Goal: Task Accomplishment & Management: Use online tool/utility

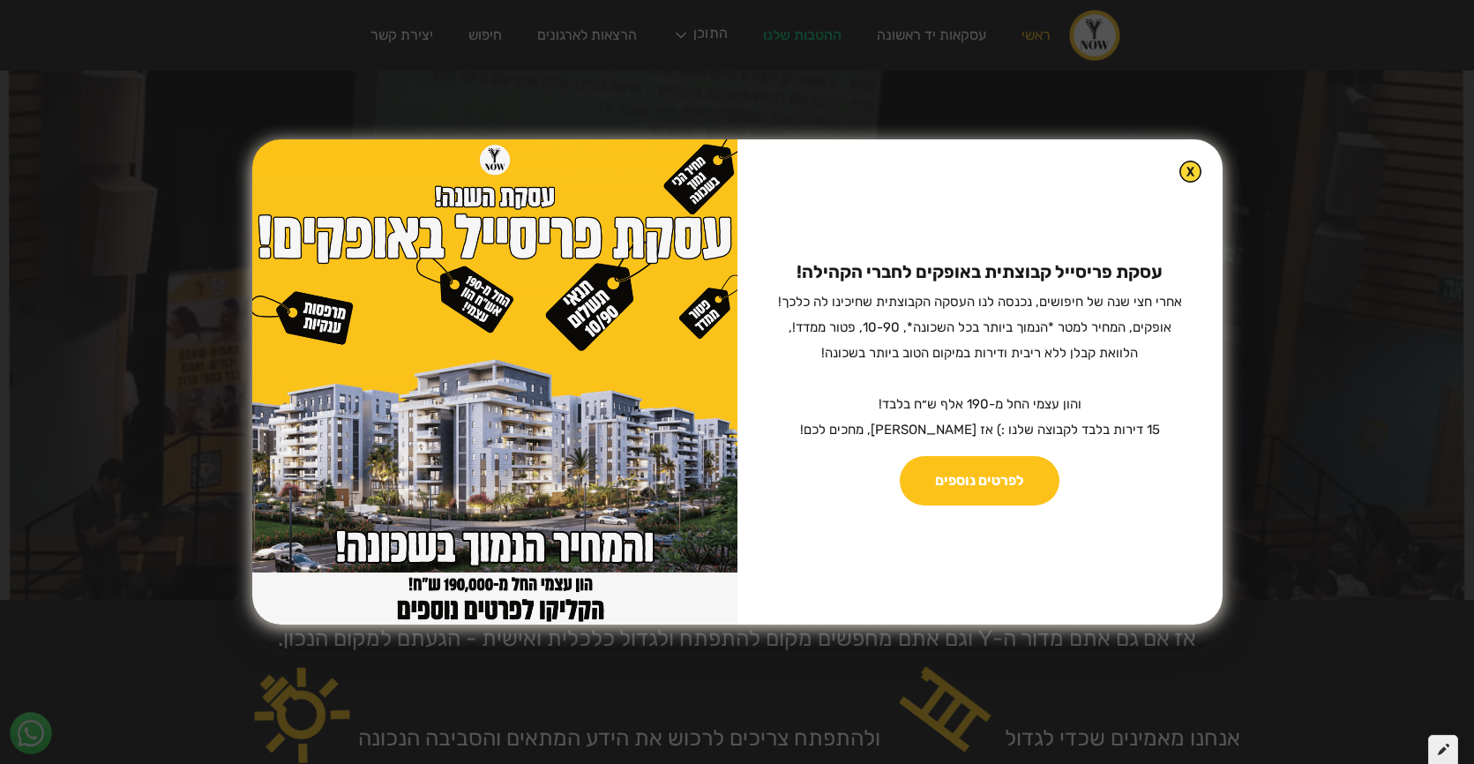
click at [1437, 741] on div at bounding box center [1443, 750] width 30 height 30
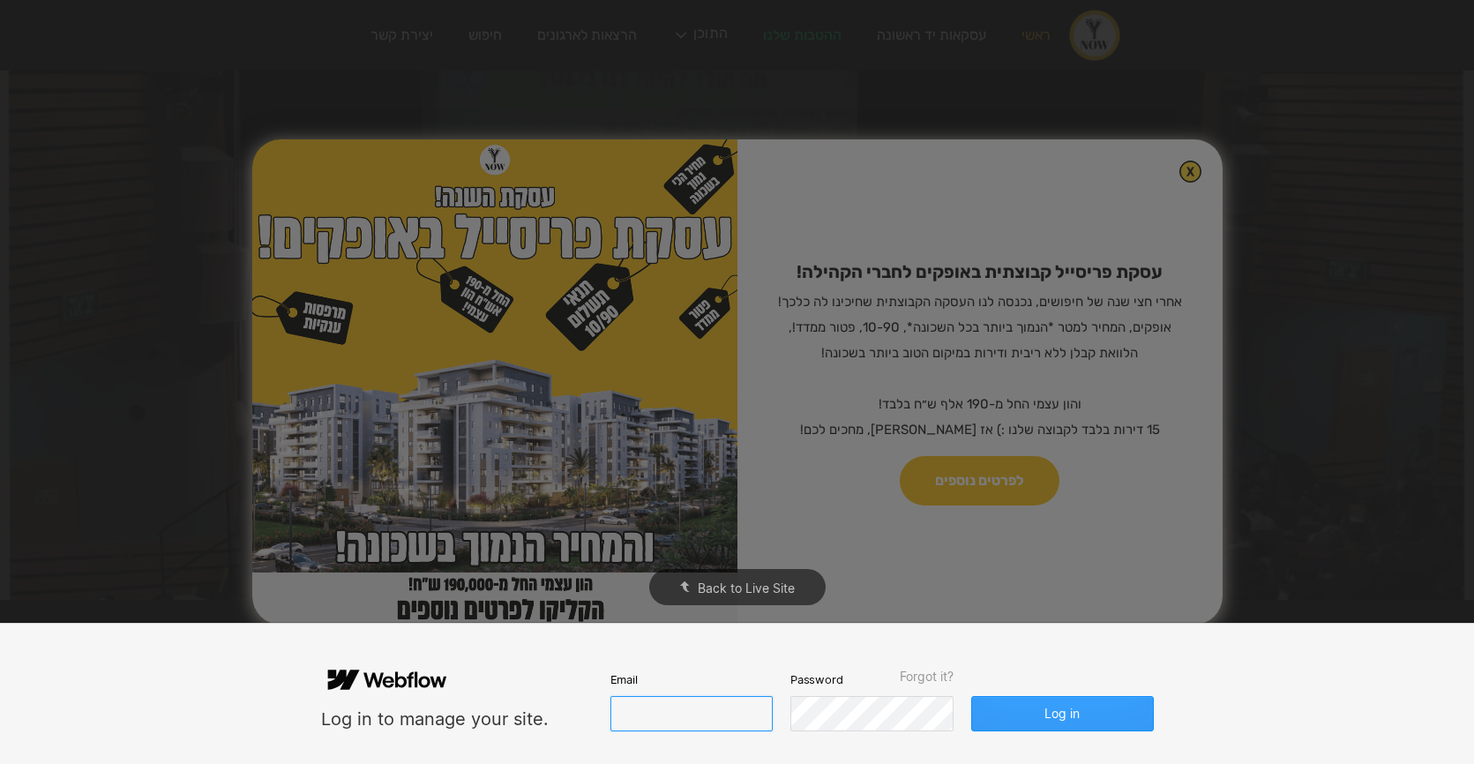
type input "[EMAIL_ADDRESS][DOMAIN_NAME]"
click at [1040, 712] on button "Log in" at bounding box center [1062, 713] width 182 height 35
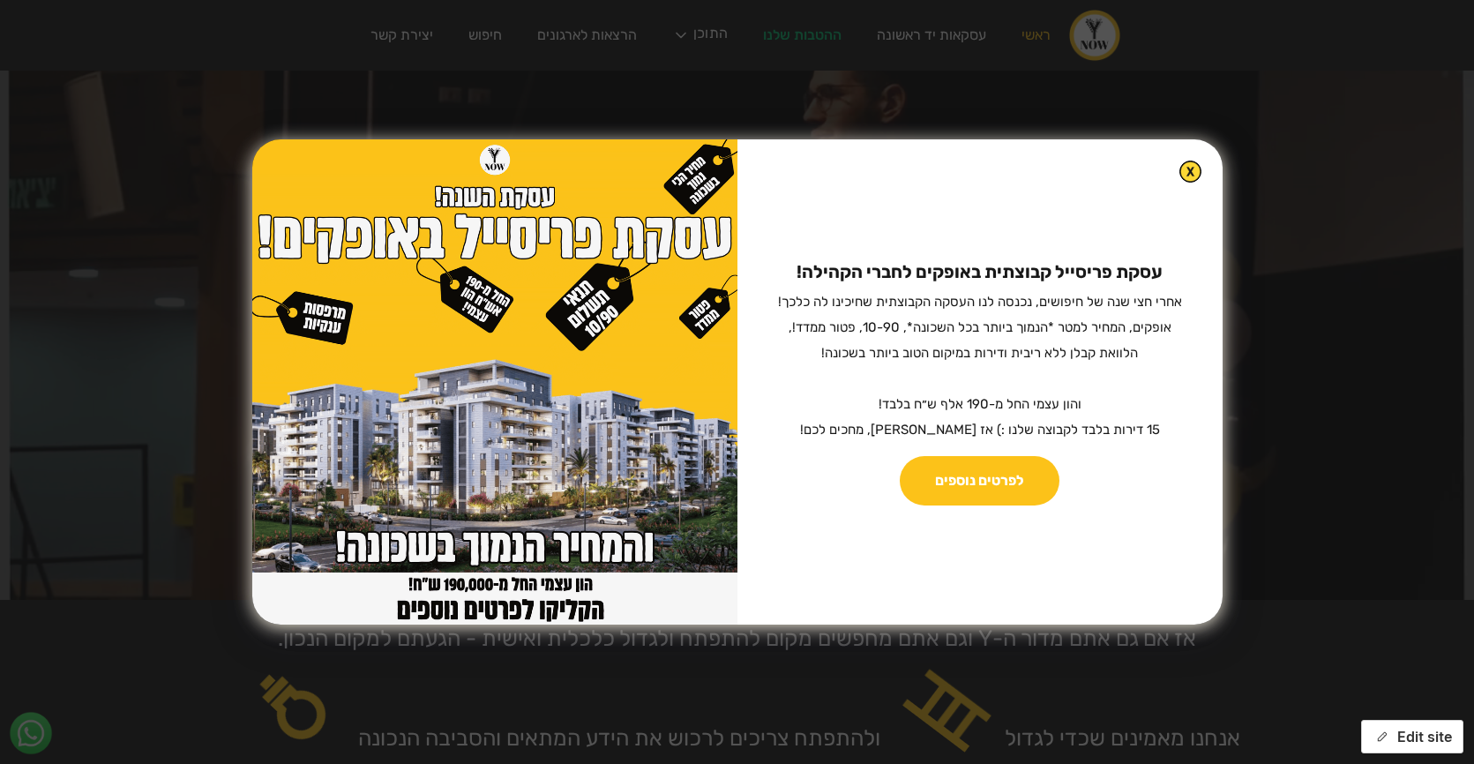
click at [1460, 739] on button "Edit site" at bounding box center [1412, 737] width 102 height 34
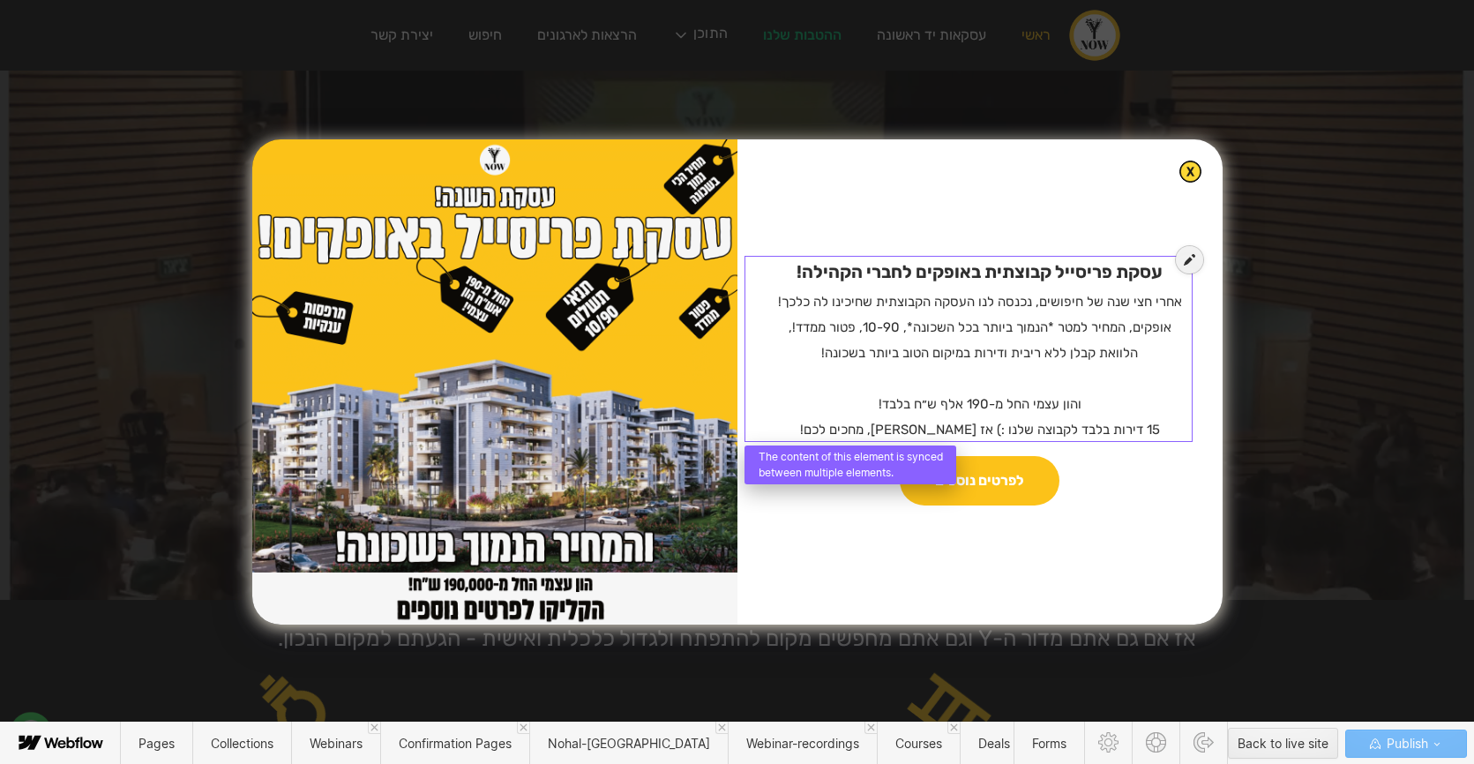
drag, startPoint x: 976, startPoint y: 292, endPoint x: 940, endPoint y: 282, distance: 37.4
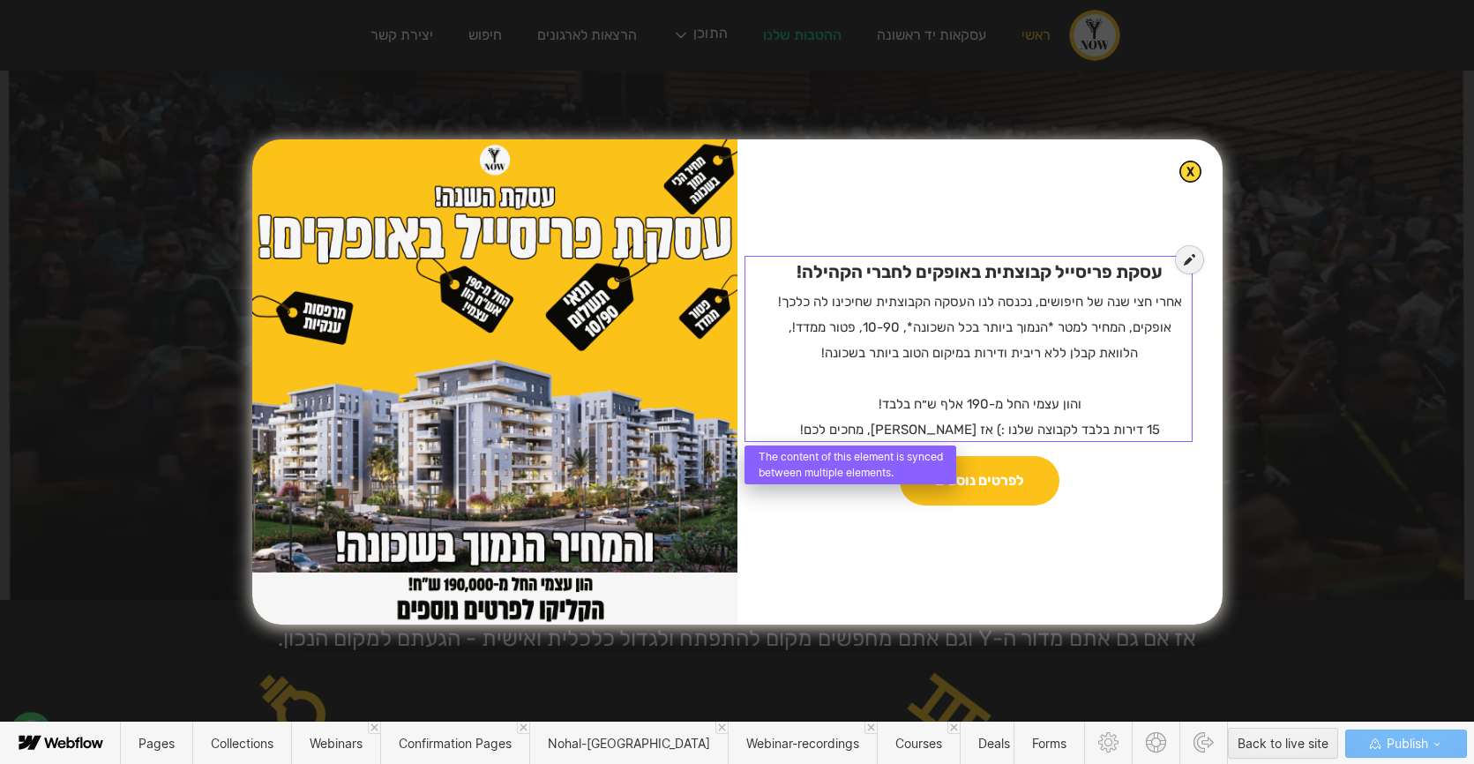
click at [976, 292] on div at bounding box center [968, 339] width 441 height 179
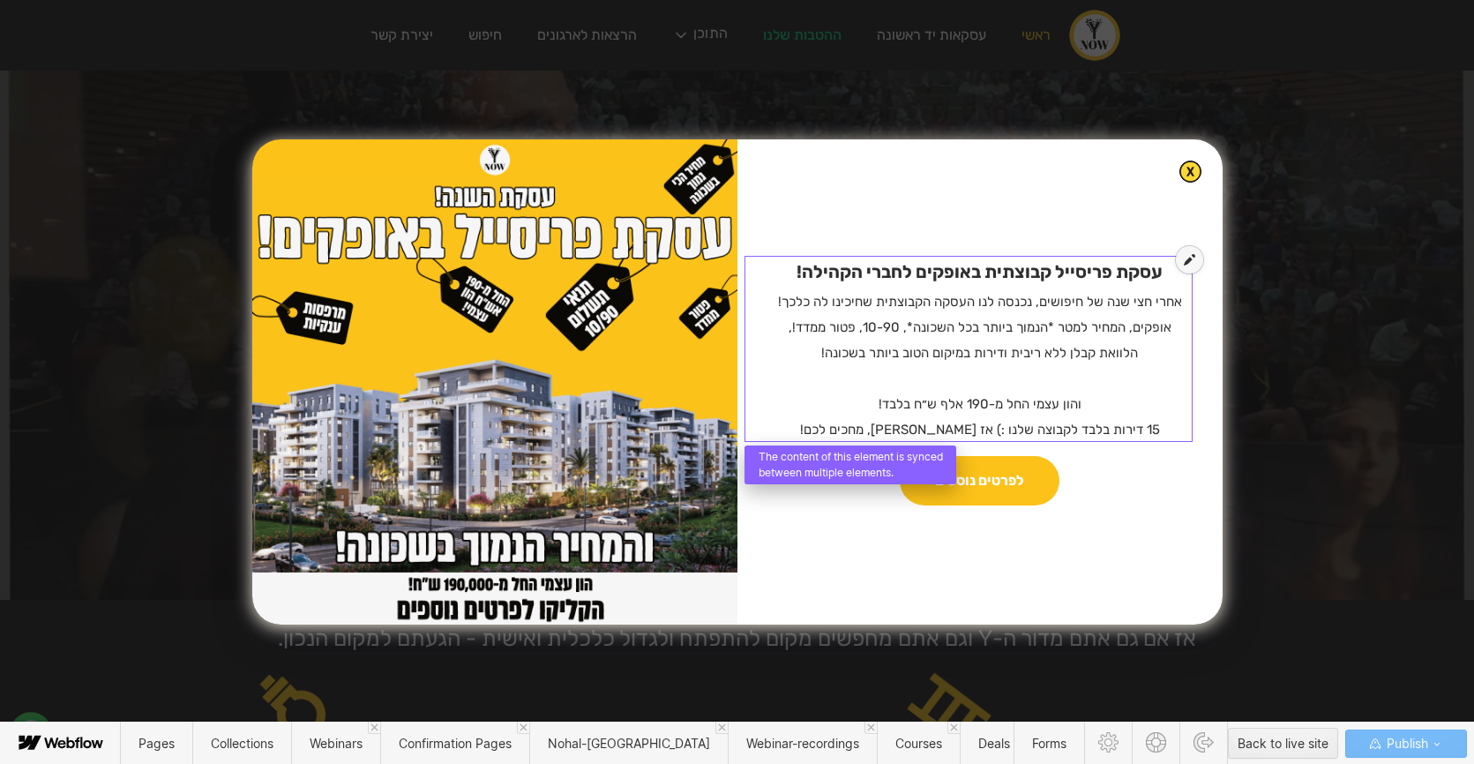
click at [1183, 262] on icon at bounding box center [1188, 259] width 11 height 12
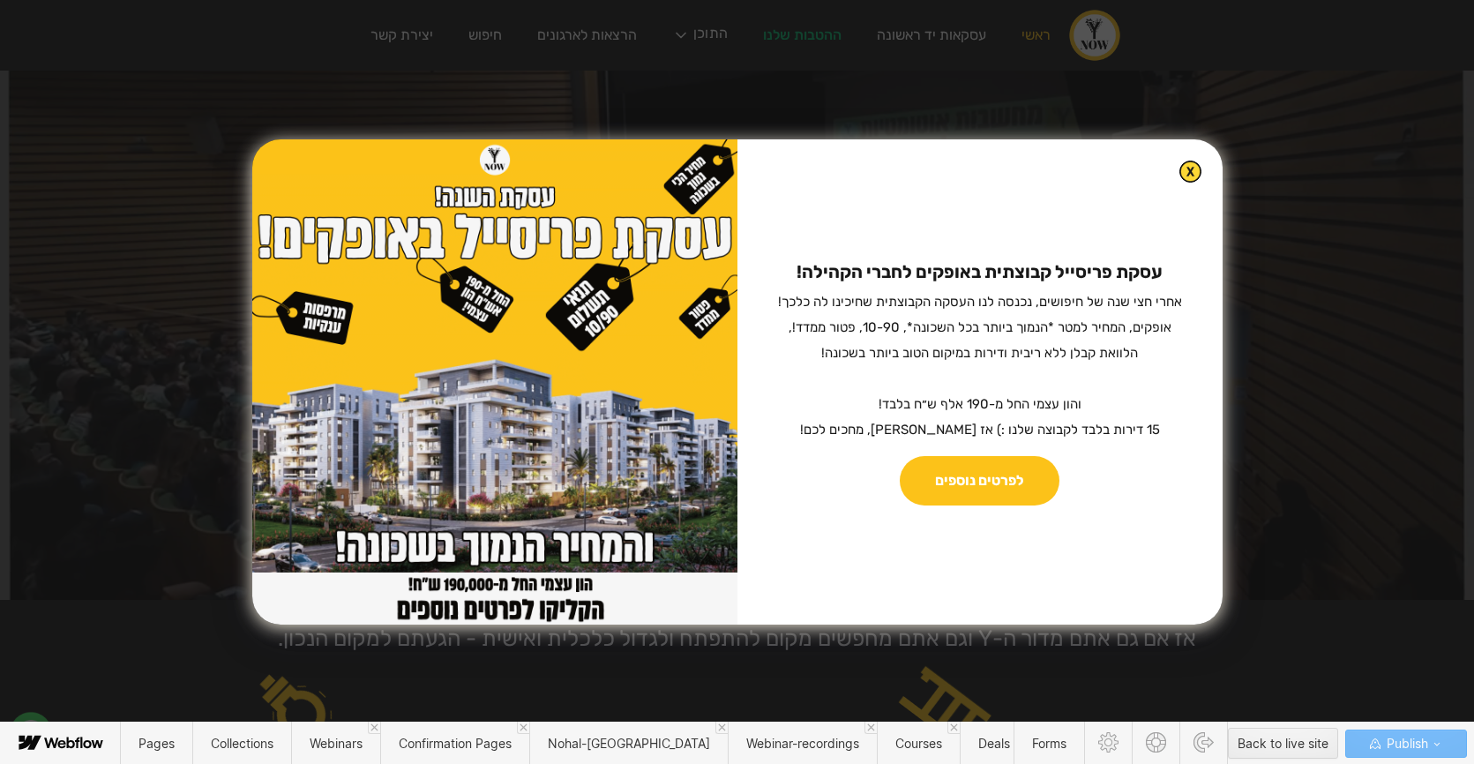
click at [1108, 278] on strong "עסקת פריסייל קבוצתית באופקים לחברי הקהילה! ‍" at bounding box center [979, 271] width 366 height 21
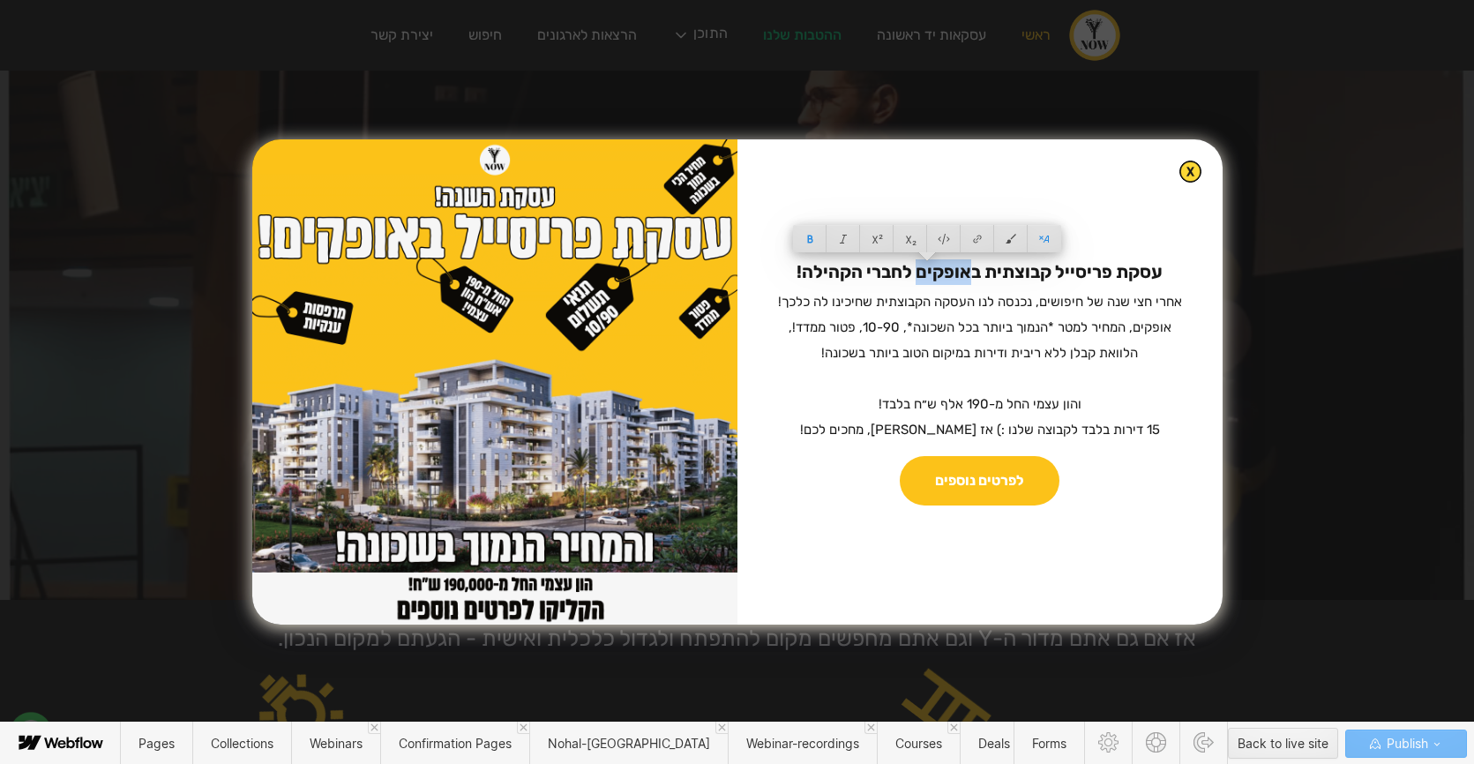
drag, startPoint x: 908, startPoint y: 272, endPoint x: 958, endPoint y: 270, distance: 49.4
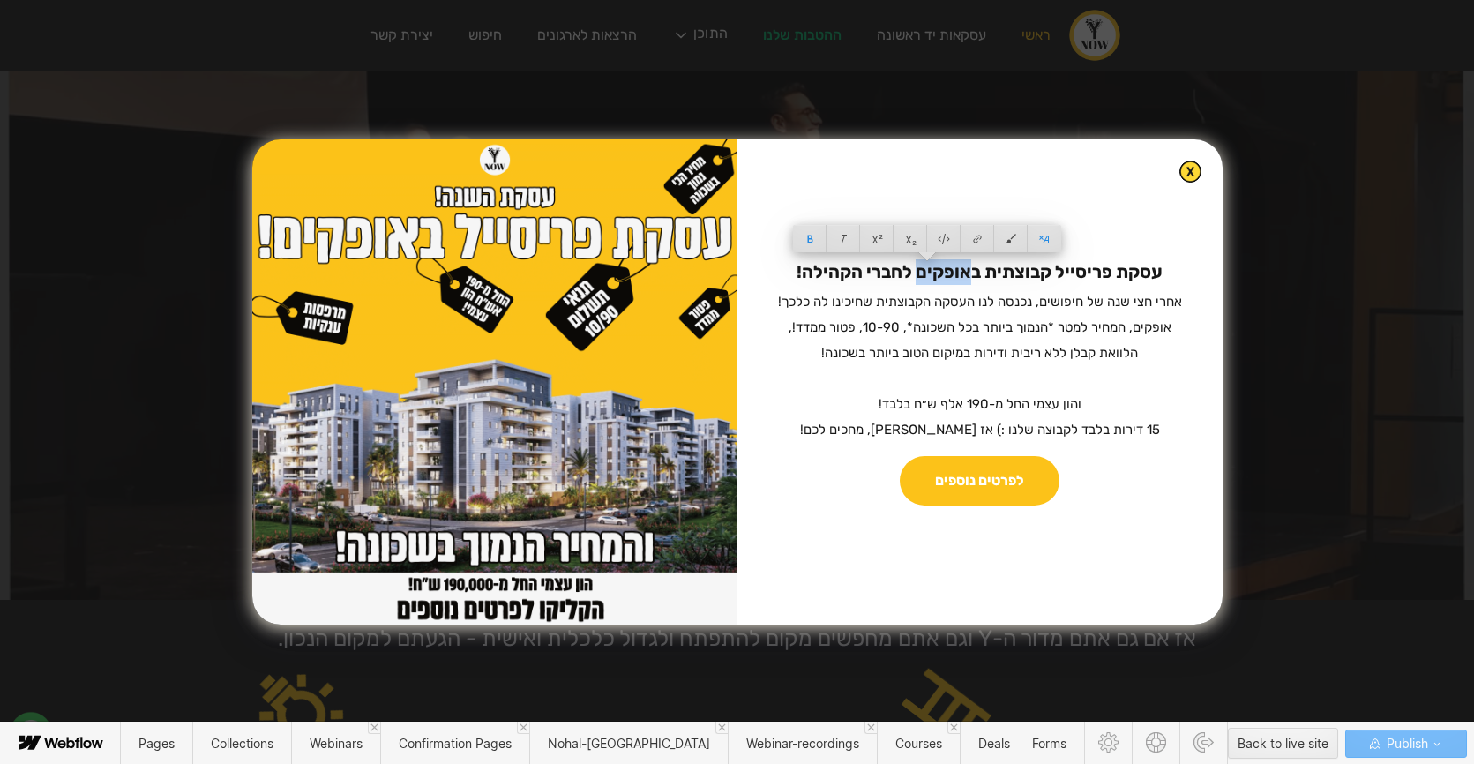
click at [958, 270] on strong "עסקת פריסייל קבוצתית באופקים לחברי הקהילה! ‍" at bounding box center [979, 271] width 366 height 21
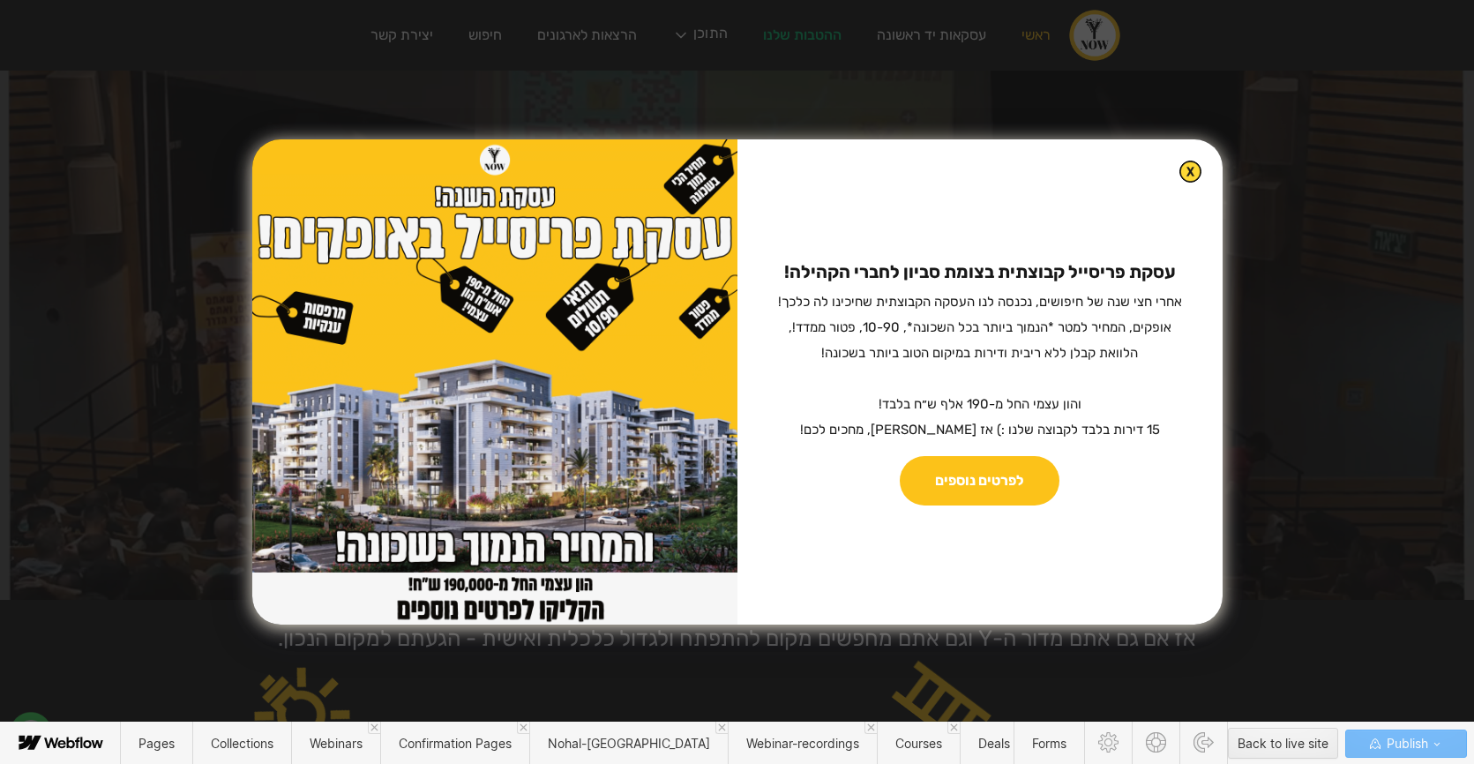
click at [994, 309] on sub "אחרי חצי שנה של חיפושים, נכנסה לנו העסקה הקבוצתית שחיכינו לה כלכך! אופקים, המחי…" at bounding box center [980, 366] width 404 height 144
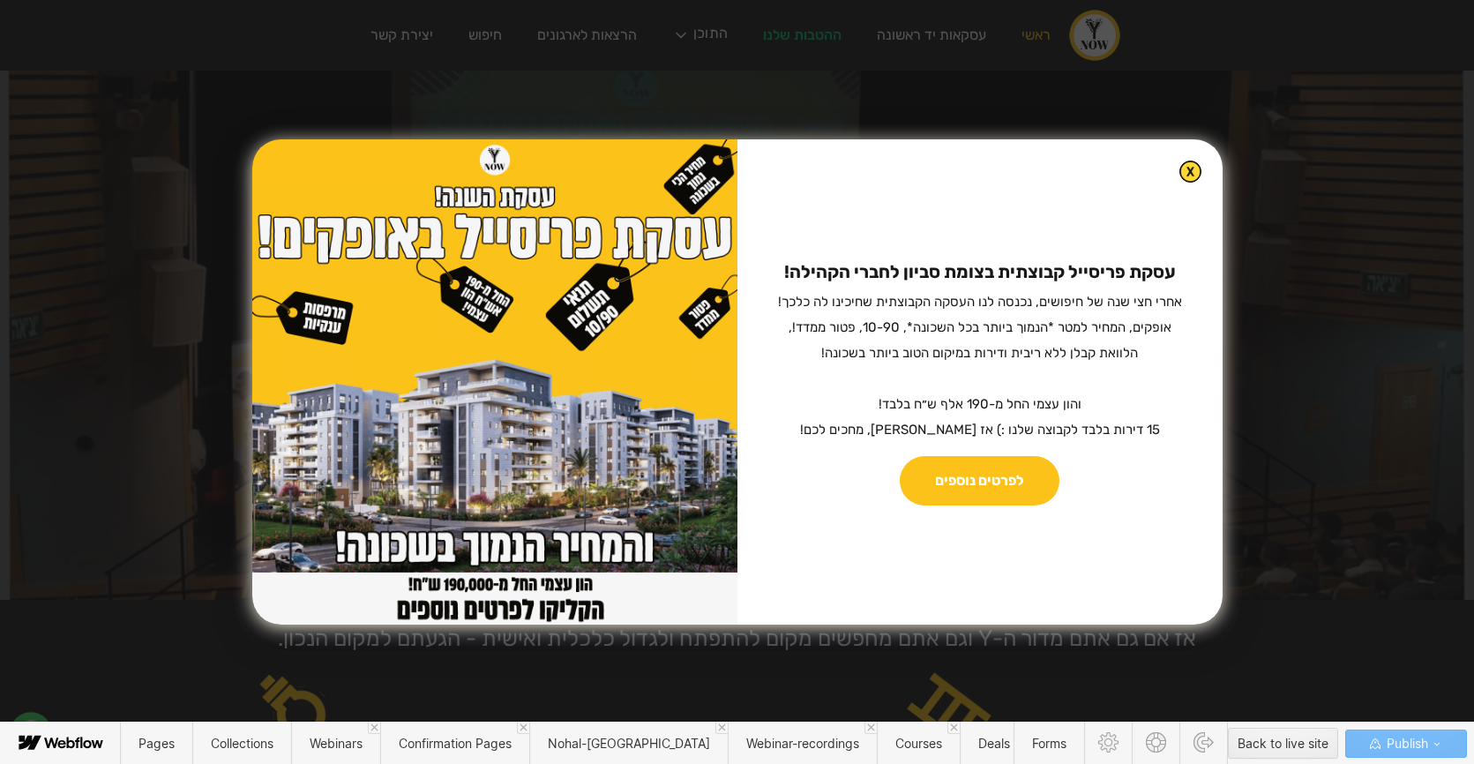
click at [1094, 329] on sub "אחרי חצי שנה של חיפושים, נכנסה לנו העסקה הקבוצתית שחיכינו לה כלכך! אופקים, המחי…" at bounding box center [980, 366] width 404 height 144
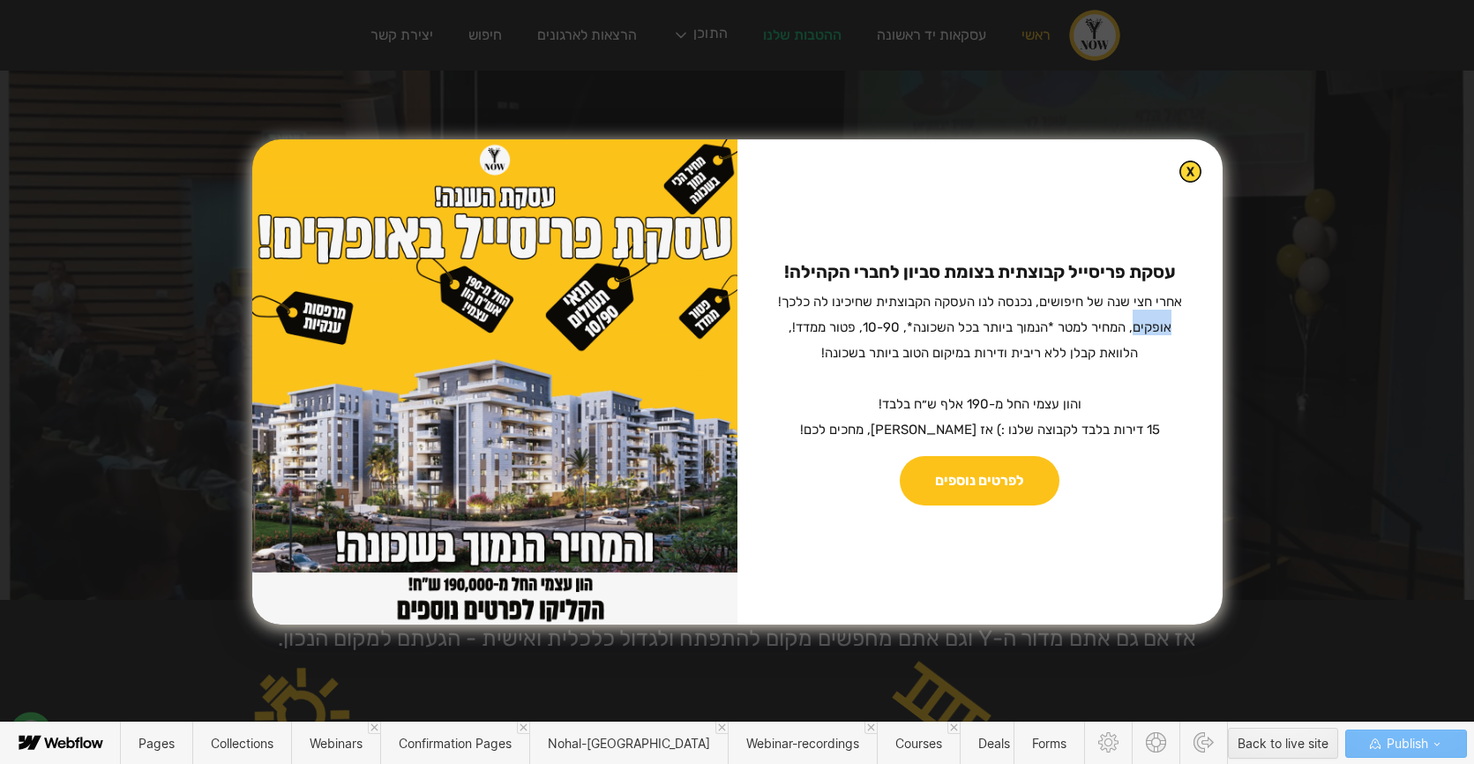
drag, startPoint x: 1125, startPoint y: 327, endPoint x: 1156, endPoint y: 327, distance: 30.9
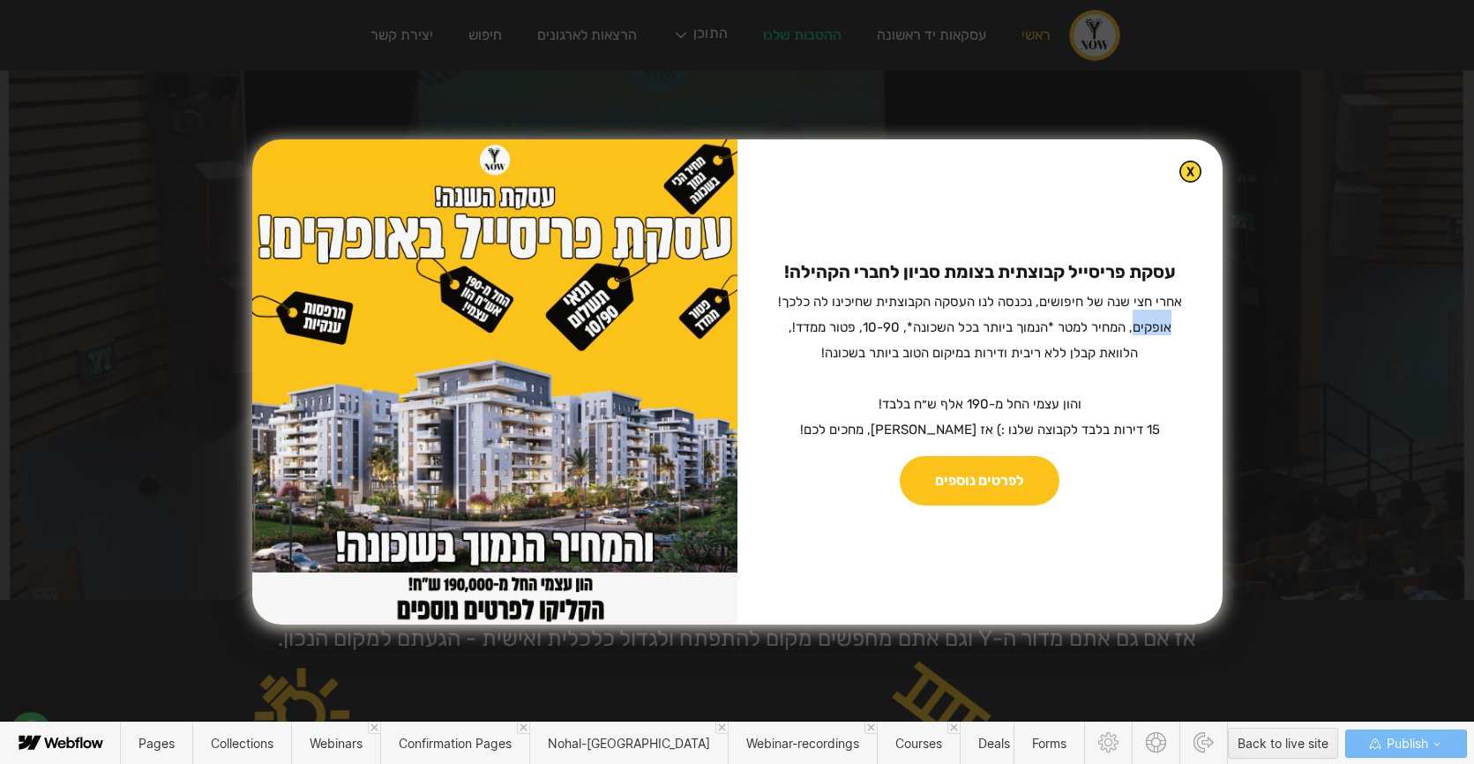
click at [1156, 327] on sub "אחרי חצי שנה של חיפושים, נכנסה לנו העסקה הקבוצתית שחיכינו לה כלכך! אופקים, המחי…" at bounding box center [980, 366] width 404 height 144
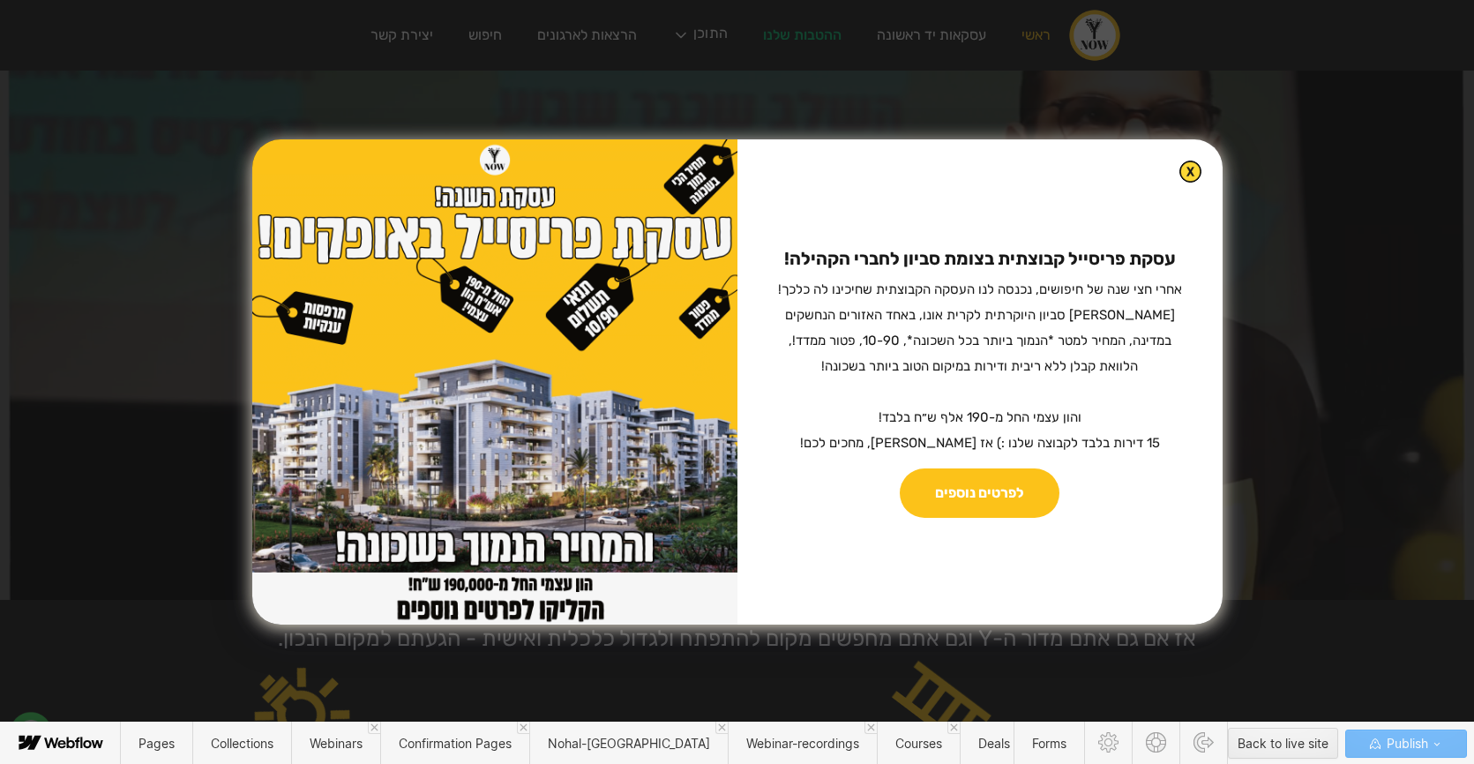
drag, startPoint x: 944, startPoint y: 340, endPoint x: 975, endPoint y: 340, distance: 31.8
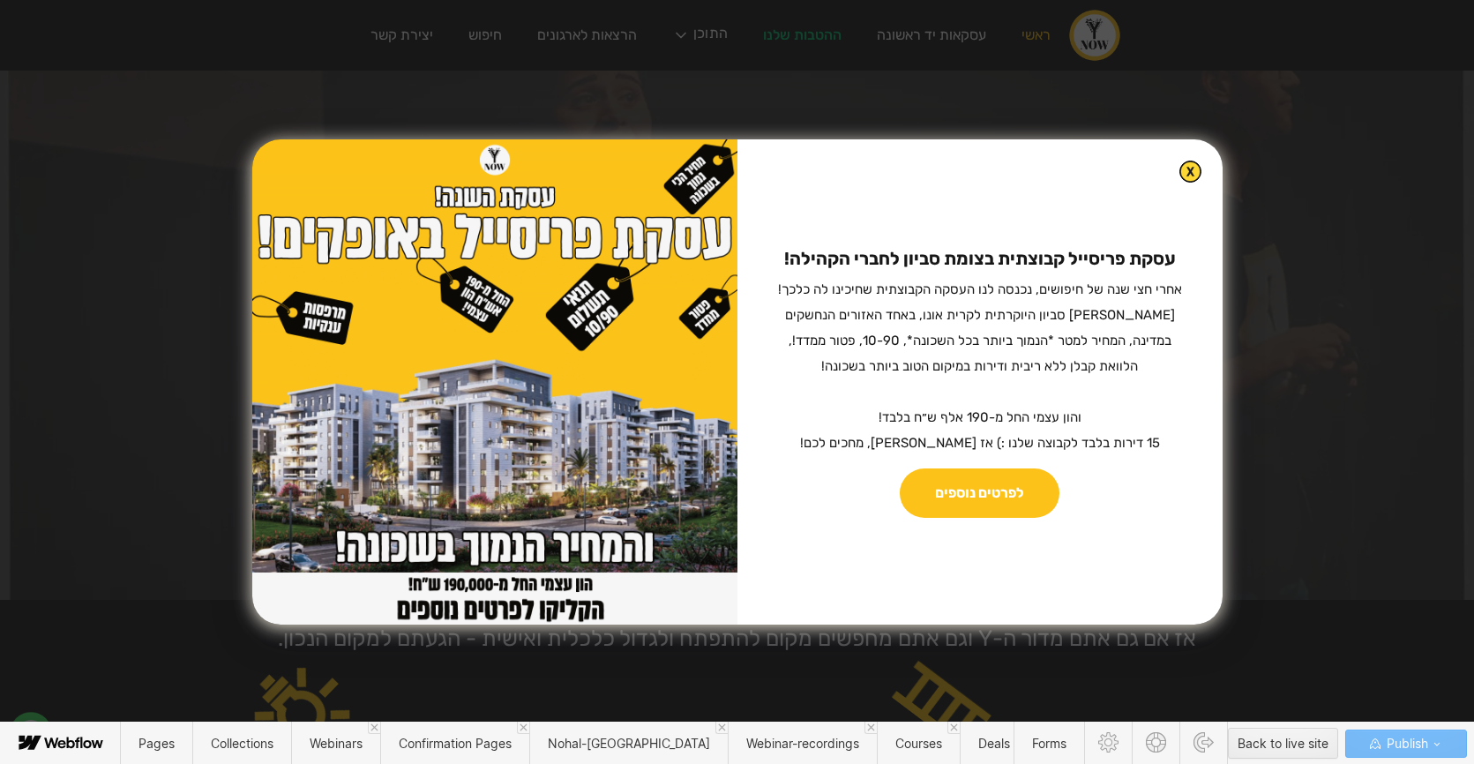
click at [975, 340] on sub "אחרי חצי שנה של חיפושים, נכנסה לנו העסקה הקבוצתית שחיכינו לה כלכך! [PERSON_NAME…" at bounding box center [980, 365] width 404 height 169
drag, startPoint x: 976, startPoint y: 340, endPoint x: 942, endPoint y: 340, distance: 34.4
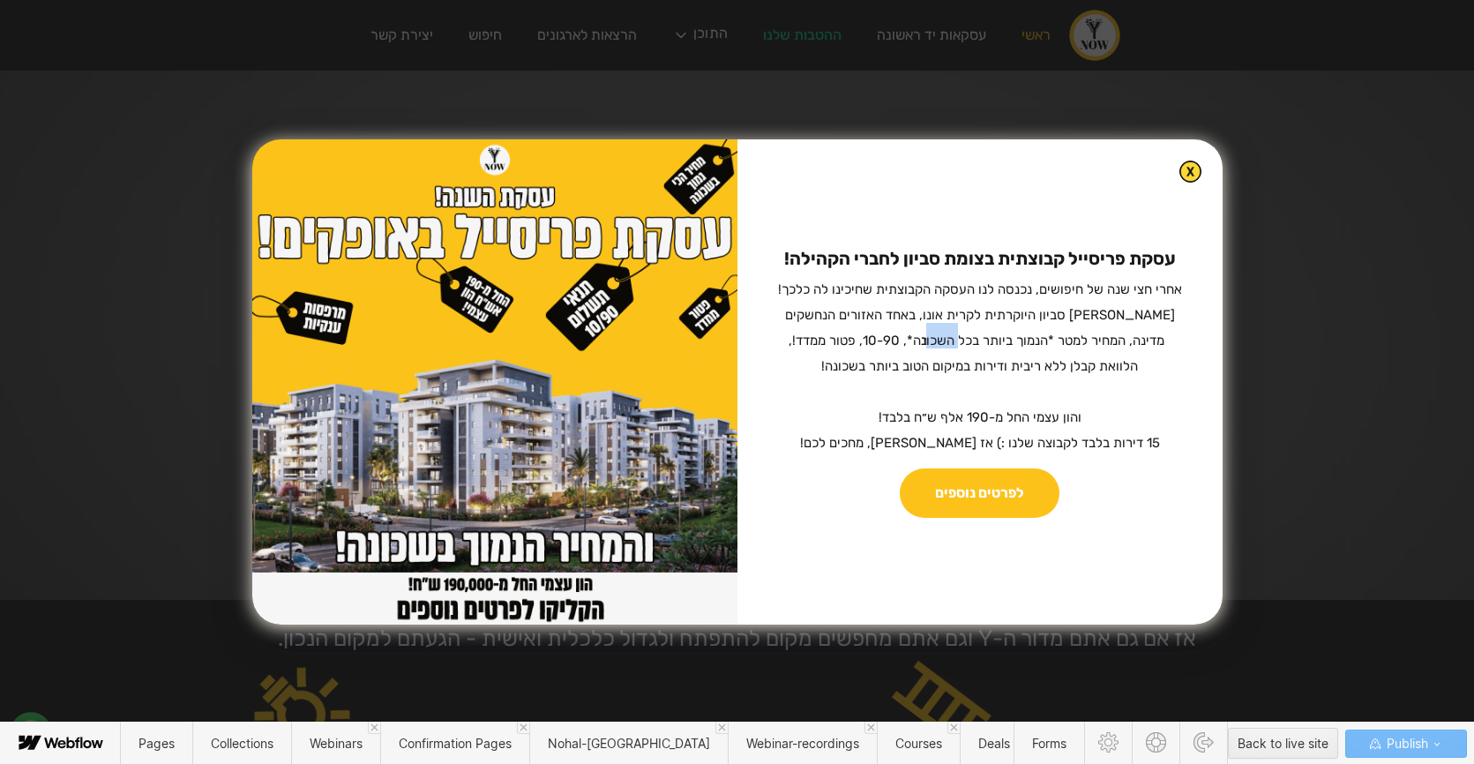
click at [942, 340] on sub "אחרי חצי שנה של חיפושים, נכנסה לנו העסקה הקבוצתית שחיכינו לה כלכך! [PERSON_NAME…" at bounding box center [980, 365] width 404 height 169
click at [871, 338] on sub "אחרי חצי שנה של חיפושים, נכנסה לנו העסקה הקבוצתית שחיכינו לה כלכך! [PERSON_NAME…" at bounding box center [980, 365] width 404 height 169
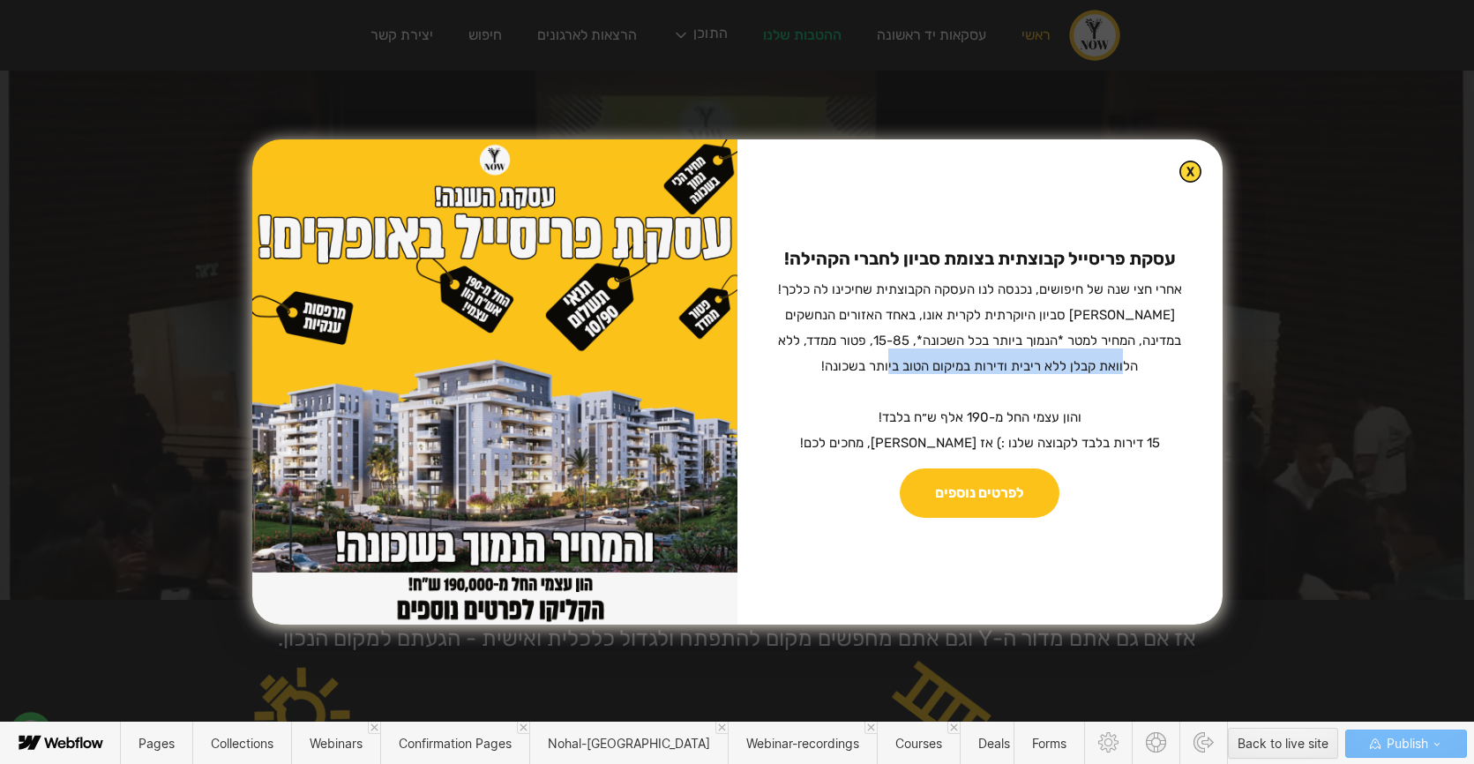
drag, startPoint x: 858, startPoint y: 365, endPoint x: 1084, endPoint y: 382, distance: 226.4
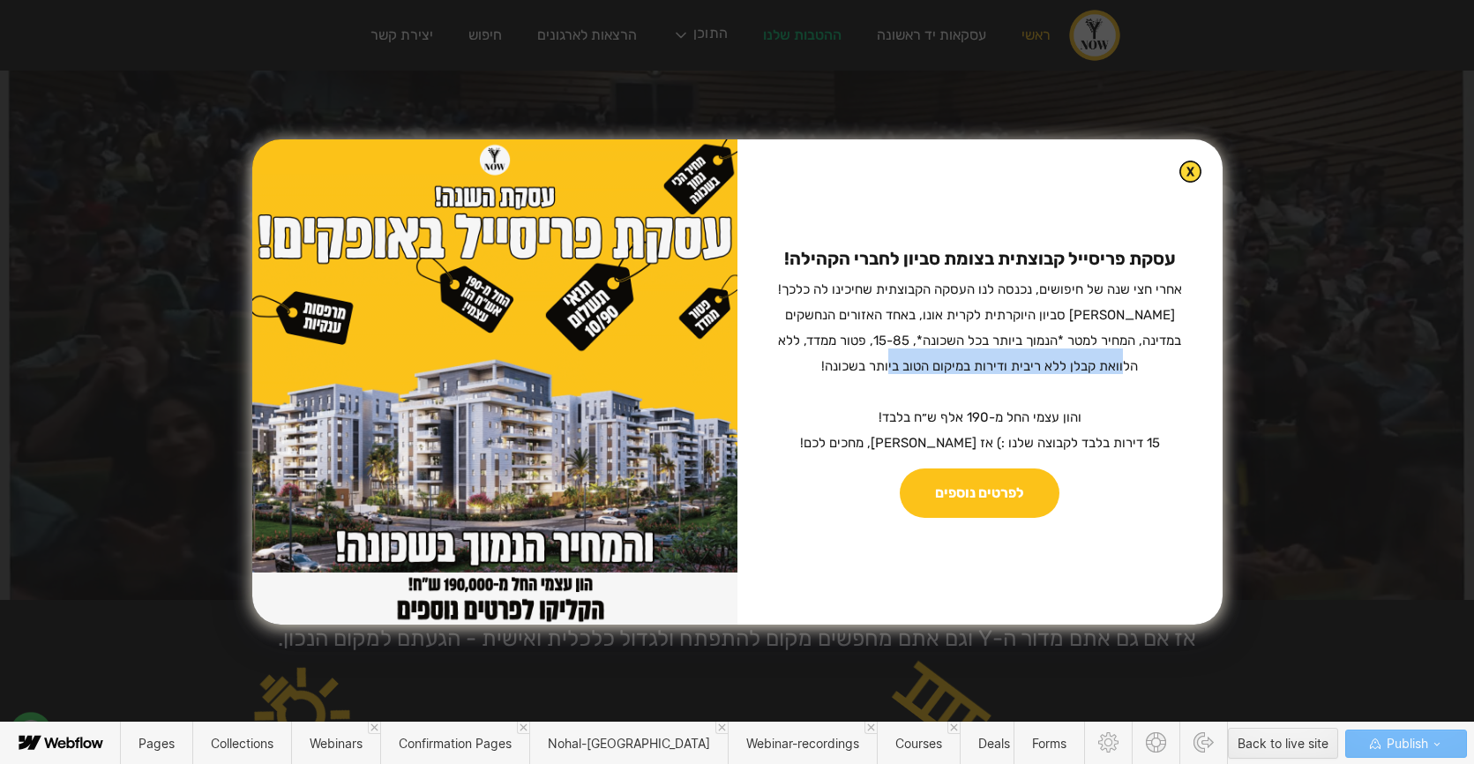
click at [1086, 370] on sub "אחרי חצי שנה של חיפושים, נכנסה לנו העסקה הקבוצתית שחיכינו לה כלכך! [PERSON_NAME…" at bounding box center [977, 365] width 407 height 169
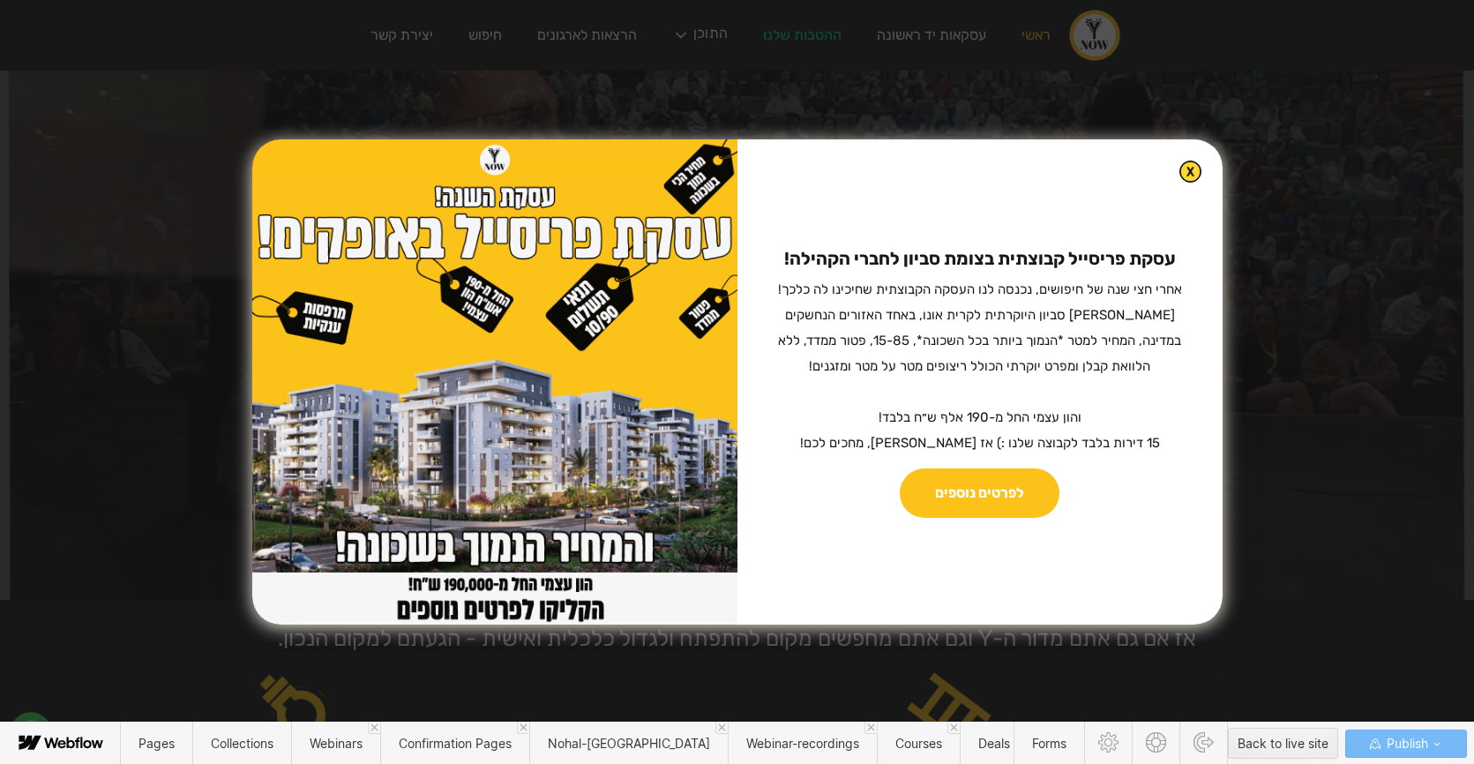
drag, startPoint x: 1065, startPoint y: 415, endPoint x: 1058, endPoint y: 457, distance: 42.0
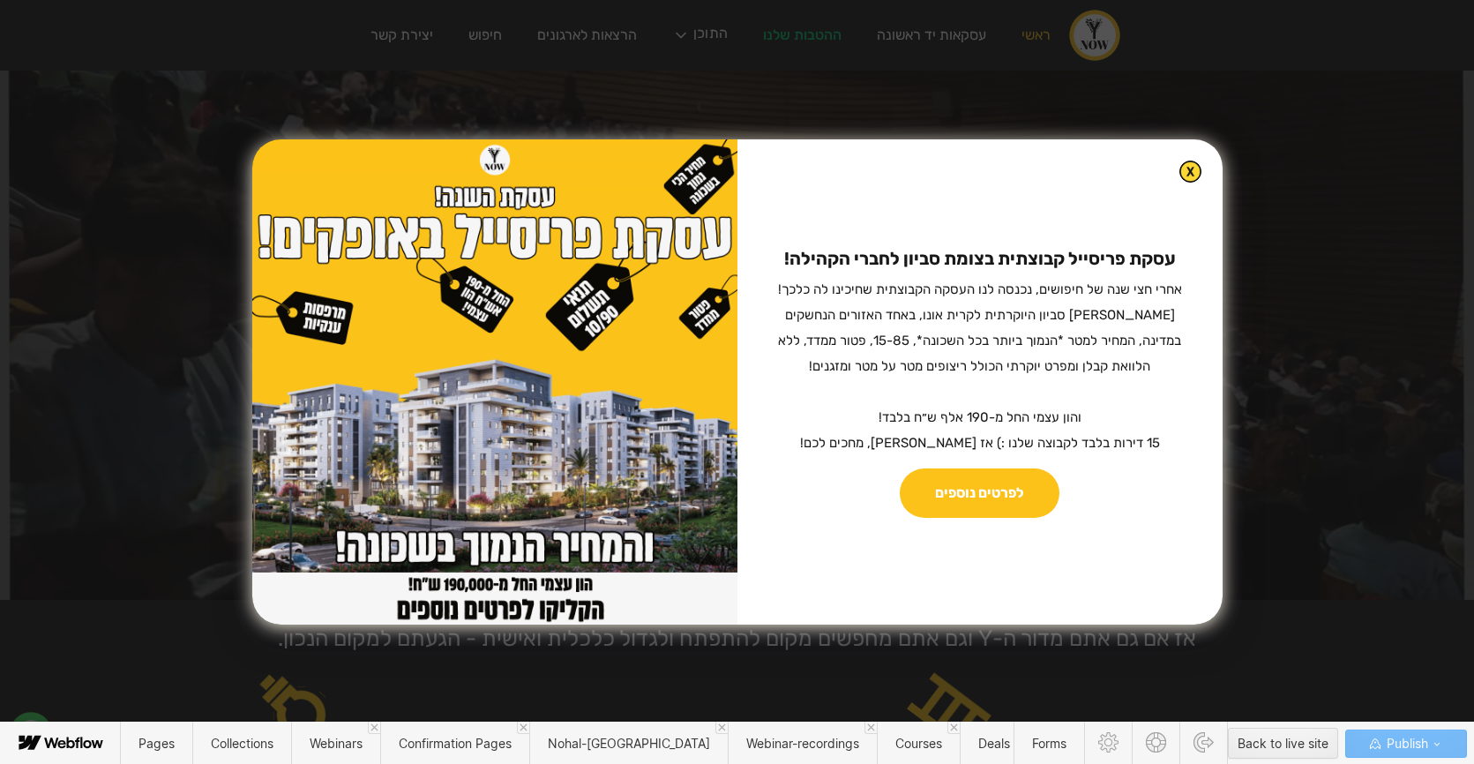
click at [1065, 418] on sub "אחרי חצי שנה של חיפושים, נכנסה לנו העסקה הקבוצתית שחיכינו לה כלכך! [PERSON_NAME…" at bounding box center [977, 365] width 407 height 169
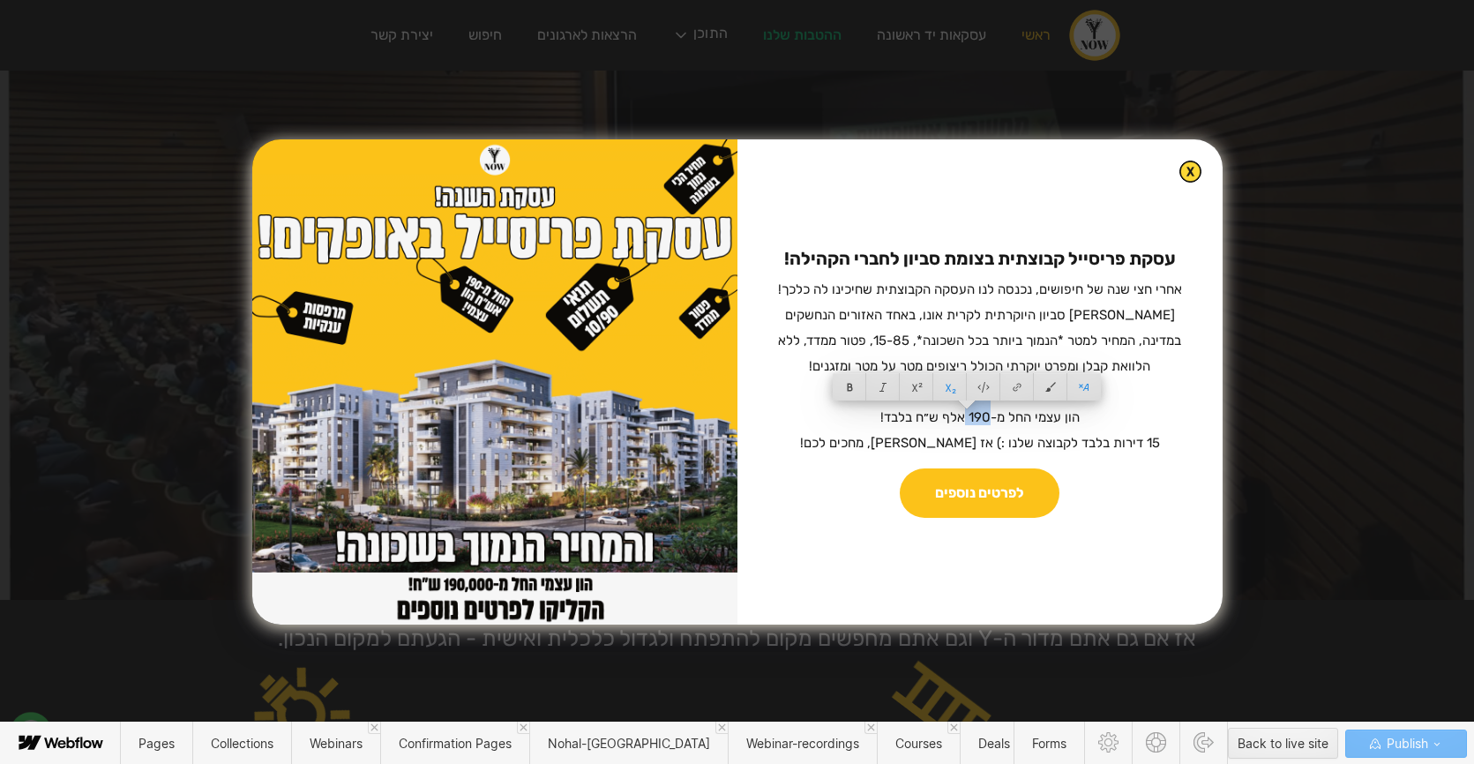
drag, startPoint x: 954, startPoint y: 414, endPoint x: 970, endPoint y: 415, distance: 15.9
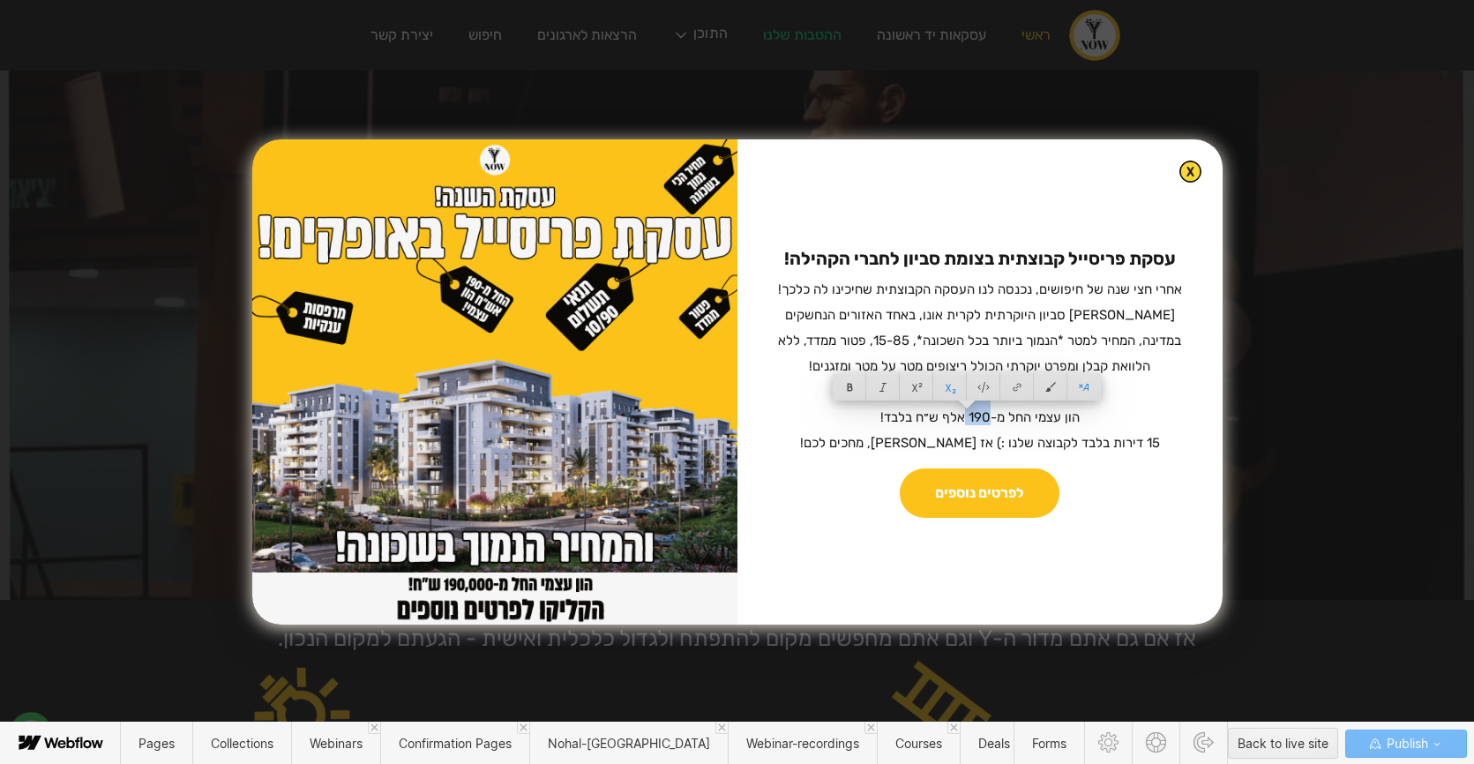
click at [975, 414] on sub "אחרי חצי שנה של חיפושים, נכנסה לנו העסקה הקבוצתית שחיכינו לה כלכך! [PERSON_NAME…" at bounding box center [977, 365] width 407 height 169
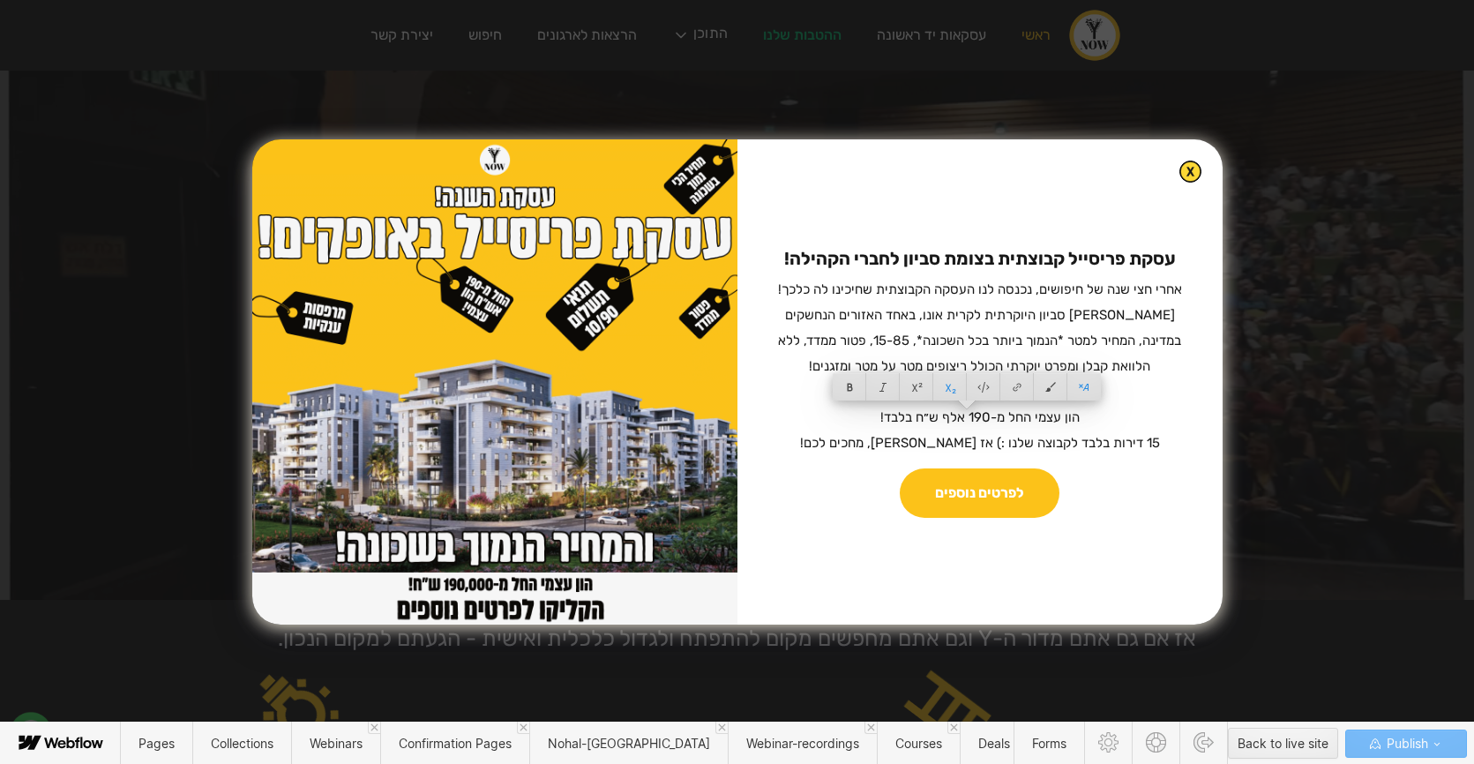
click at [960, 417] on sub "אחרי חצי שנה של חיפושים, נכנסה לנו העסקה הקבוצתית שחיכינו לה כלכך! [PERSON_NAME…" at bounding box center [977, 365] width 407 height 169
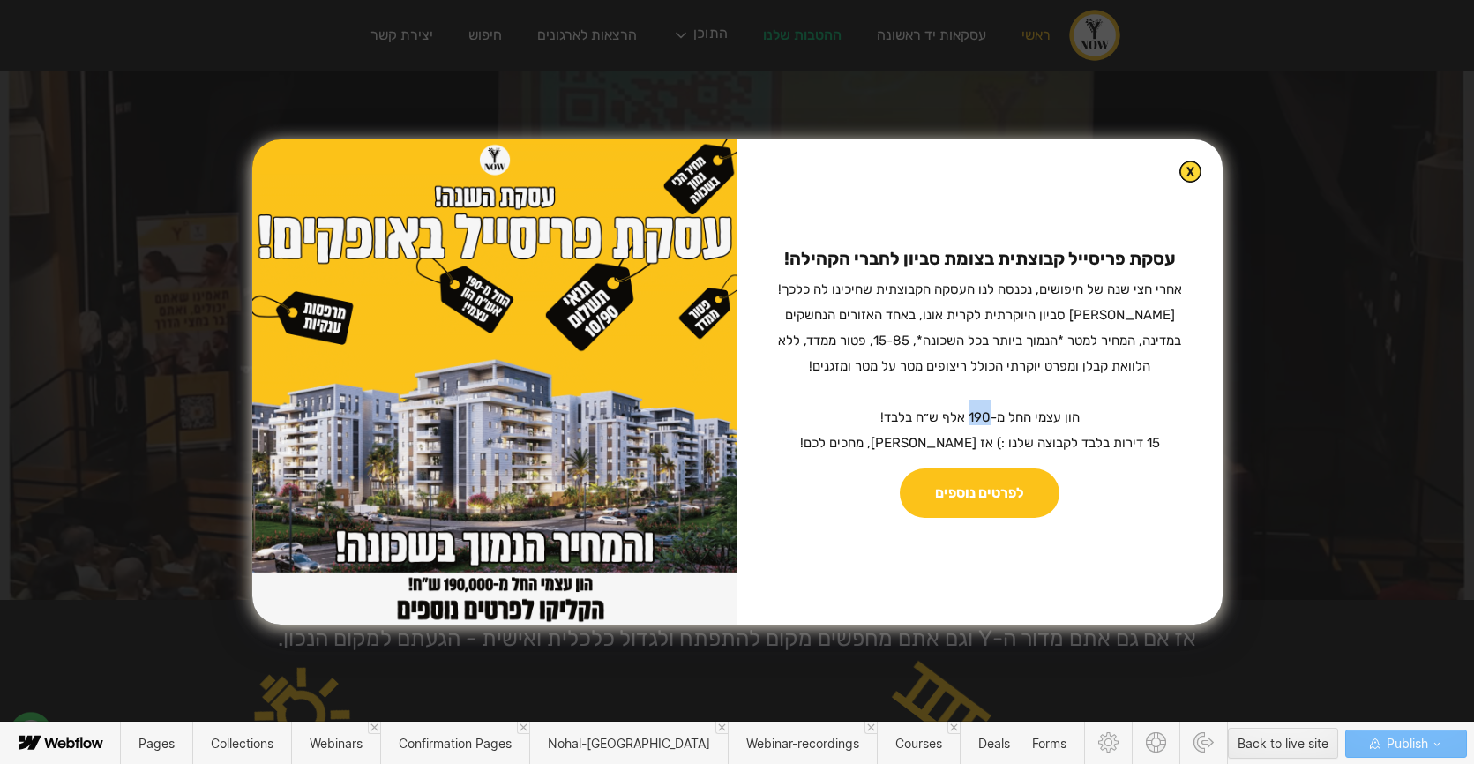
drag, startPoint x: 957, startPoint y: 415, endPoint x: 977, endPoint y: 440, distance: 32.0
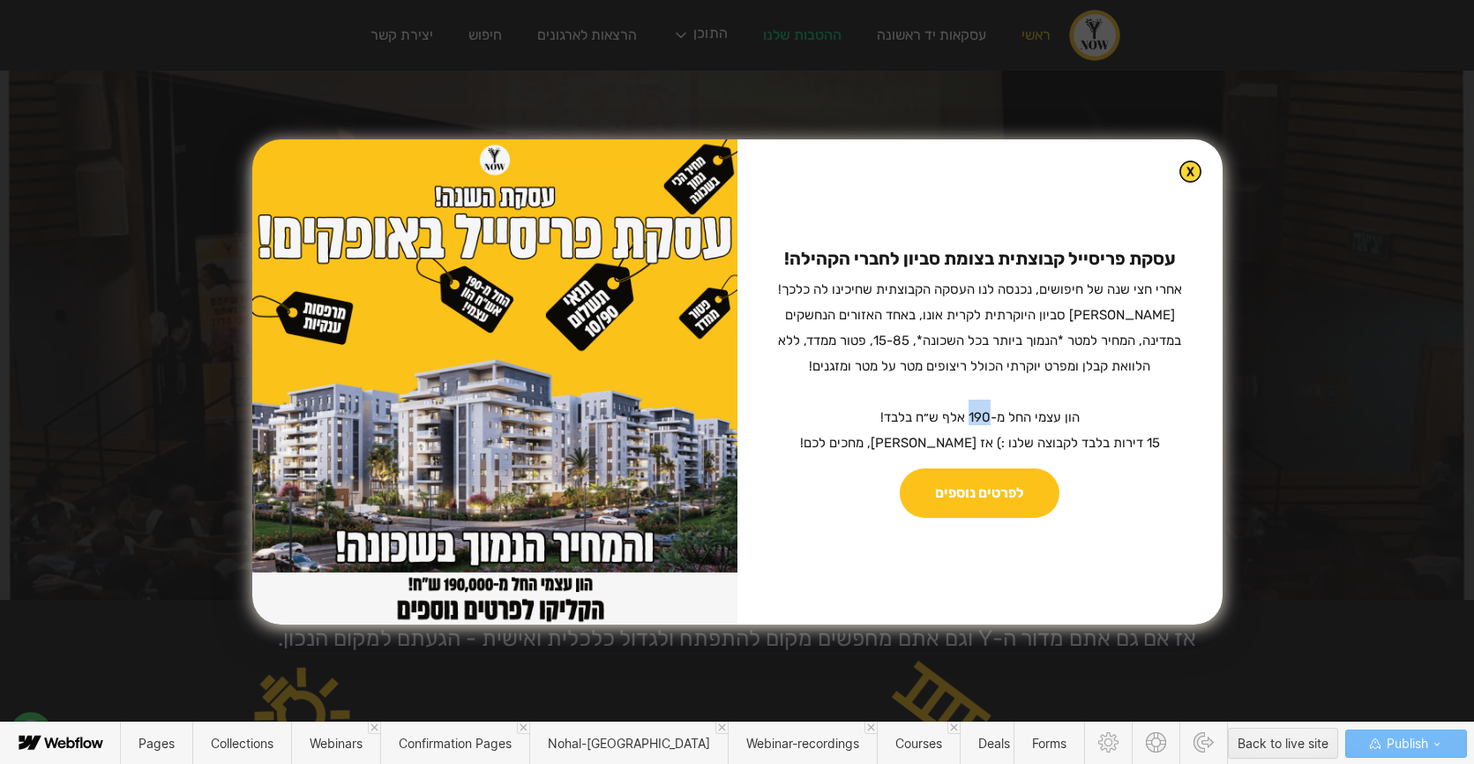
click at [977, 414] on sub "אחרי חצי שנה של חיפושים, נכנסה לנו העסקה הקבוצתית שחיכינו לה כלכך! [PERSON_NAME…" at bounding box center [977, 365] width 407 height 169
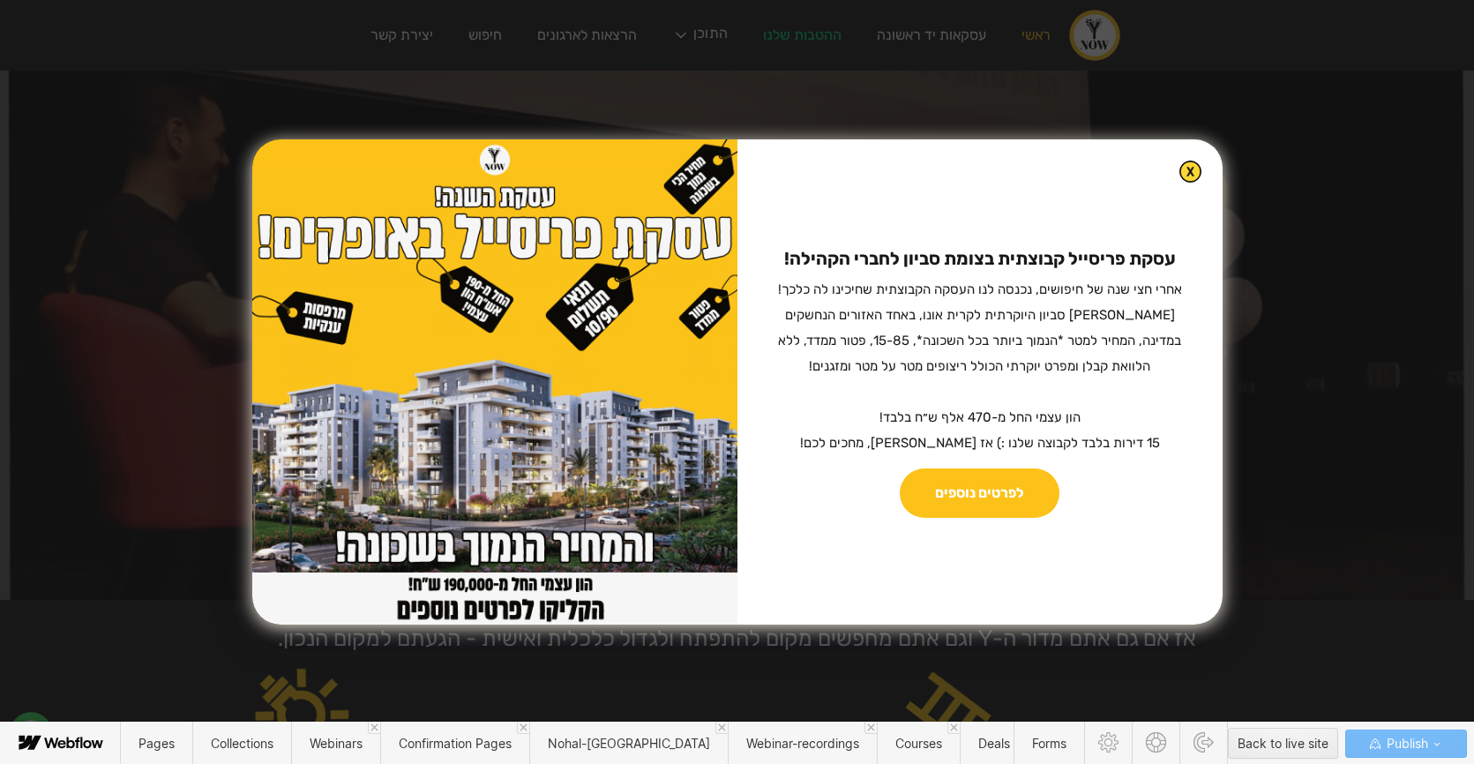
scroll to position [13, 0]
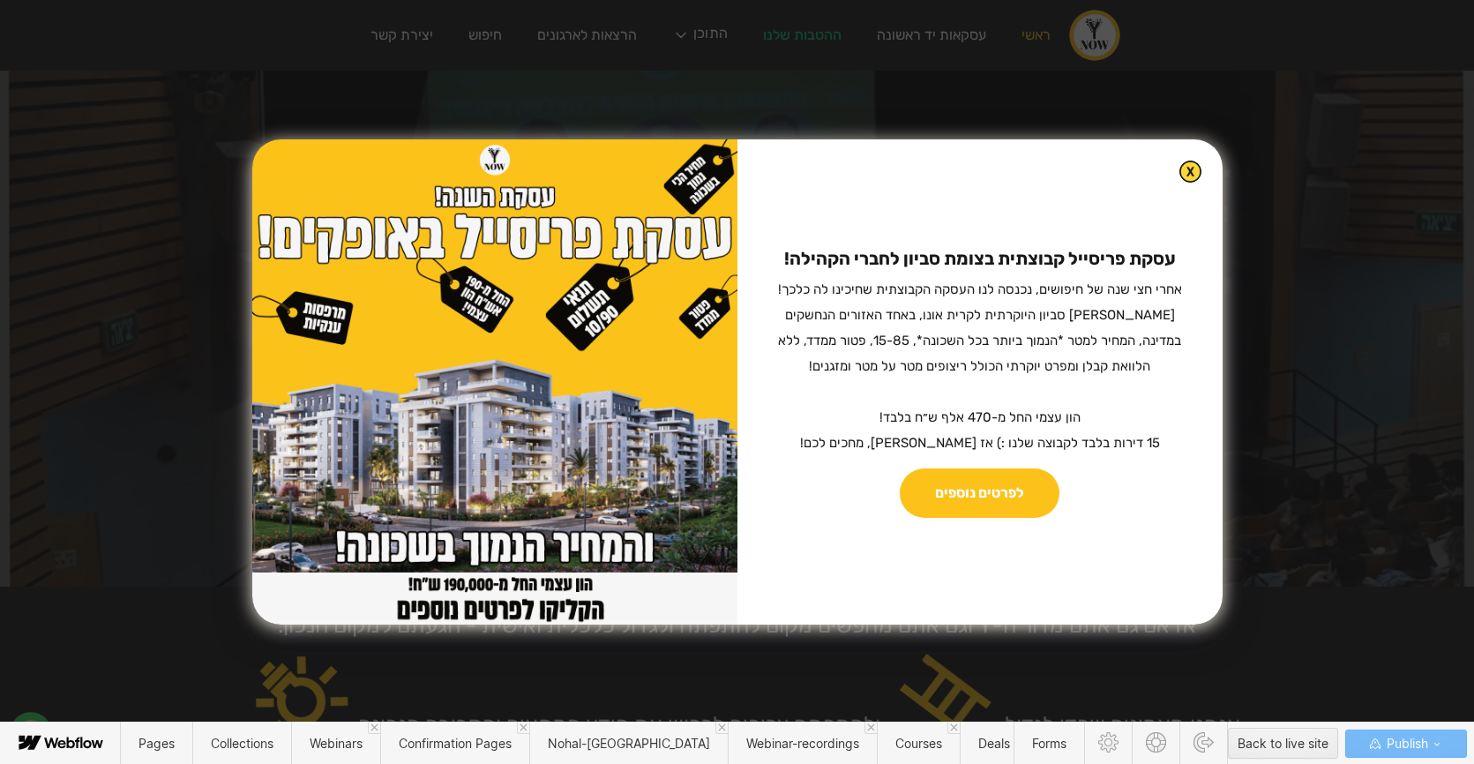
click at [636, 257] on img at bounding box center [494, 381] width 485 height 485
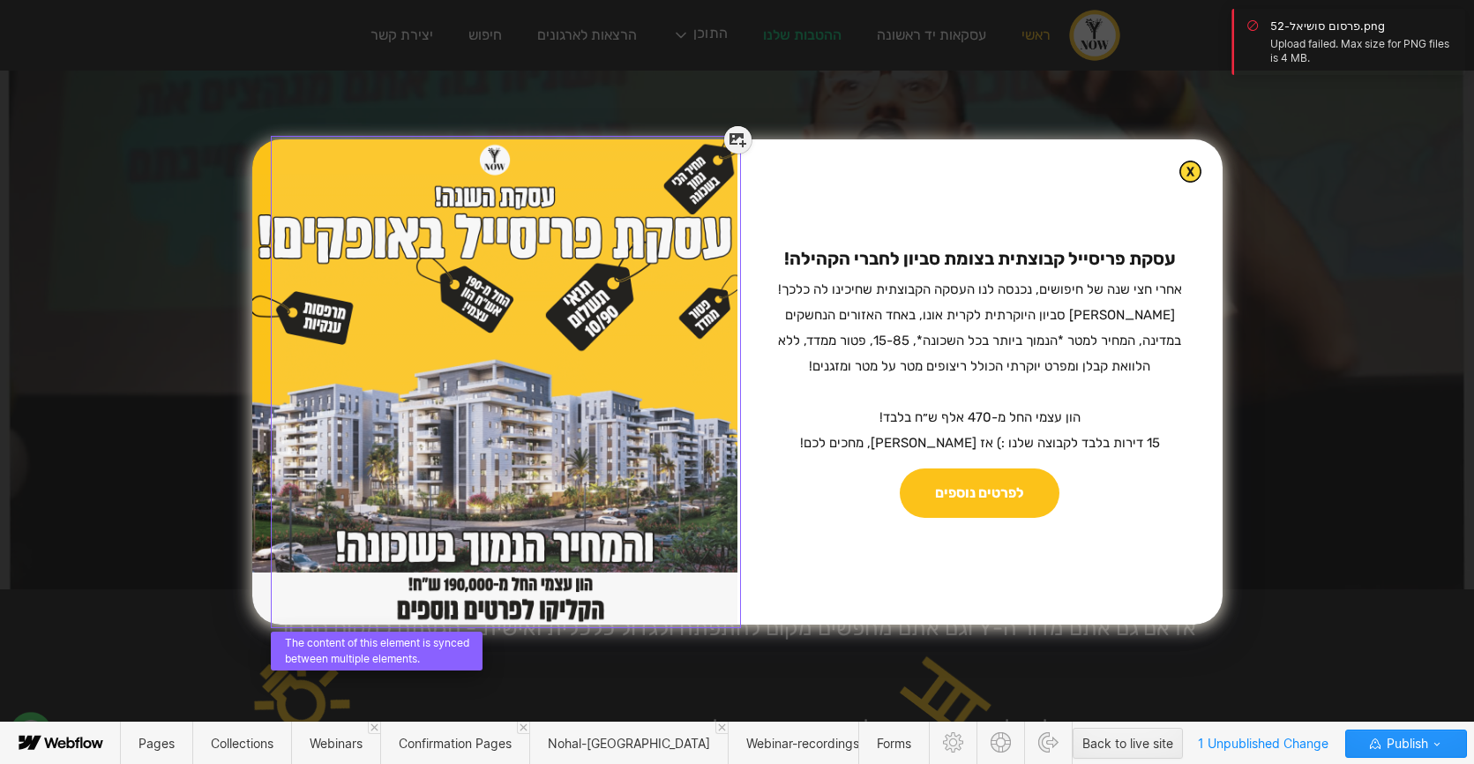
scroll to position [7, 0]
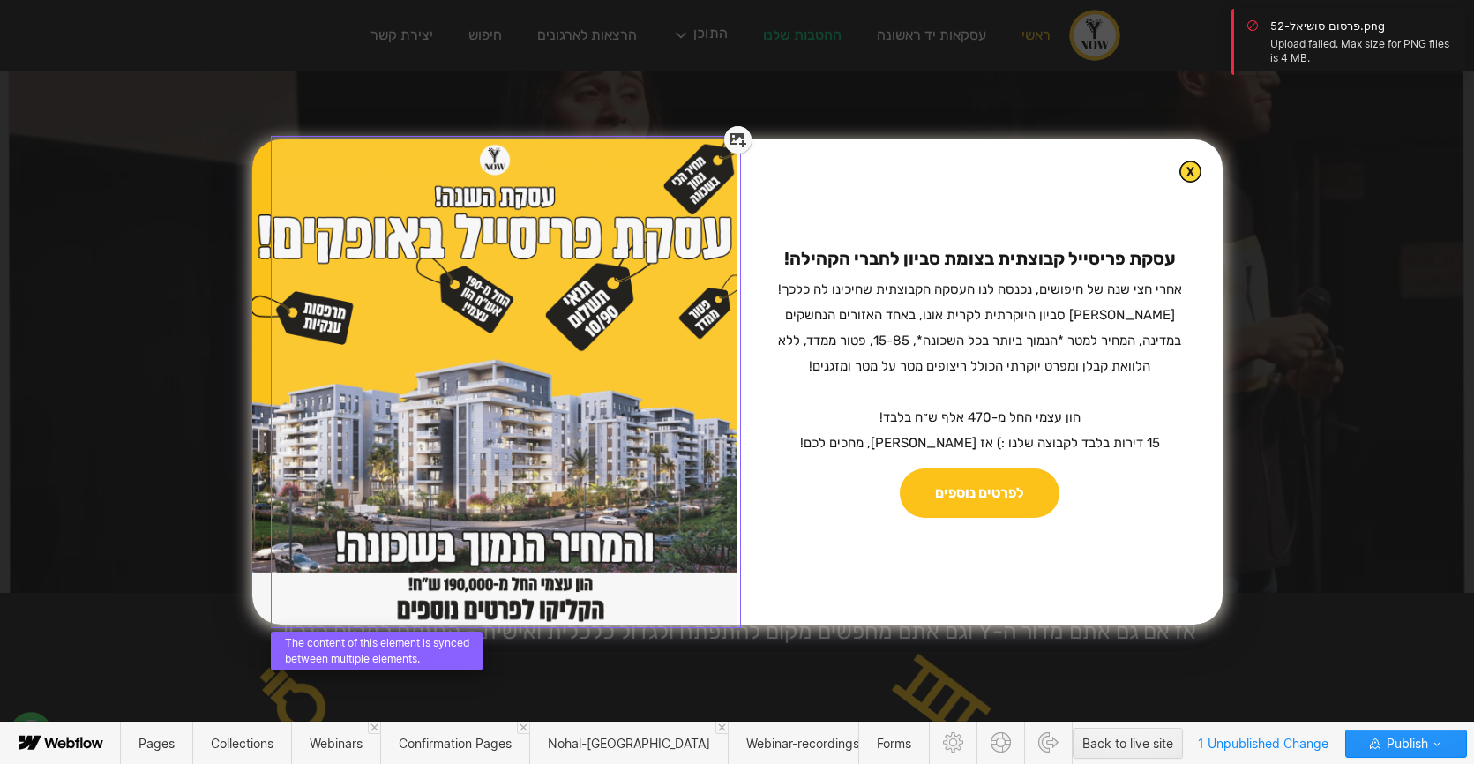
click at [735, 140] on icon at bounding box center [737, 140] width 17 height 14
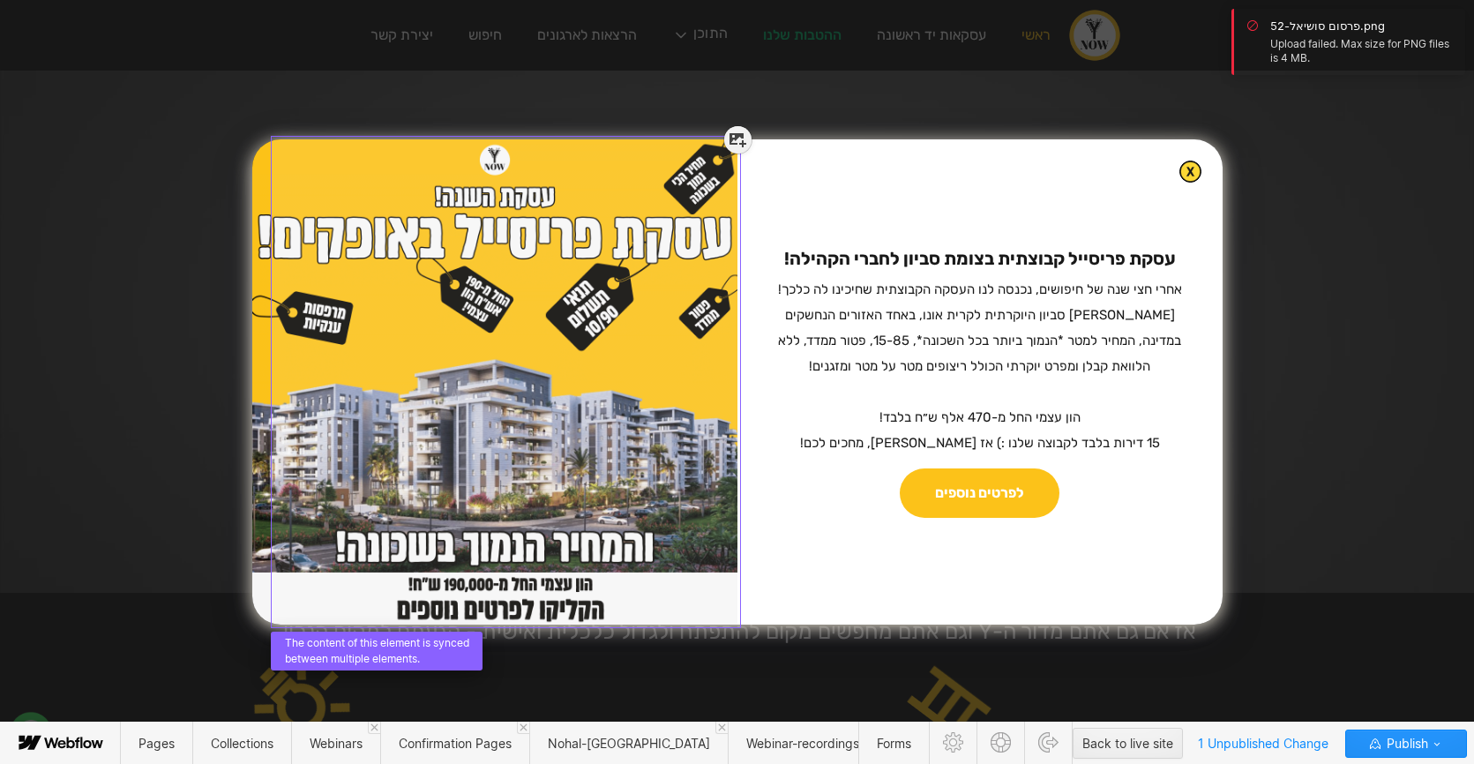
click at [559, 374] on div at bounding box center [505, 373] width 463 height 485
click at [341, 607] on div at bounding box center [505, 373] width 463 height 485
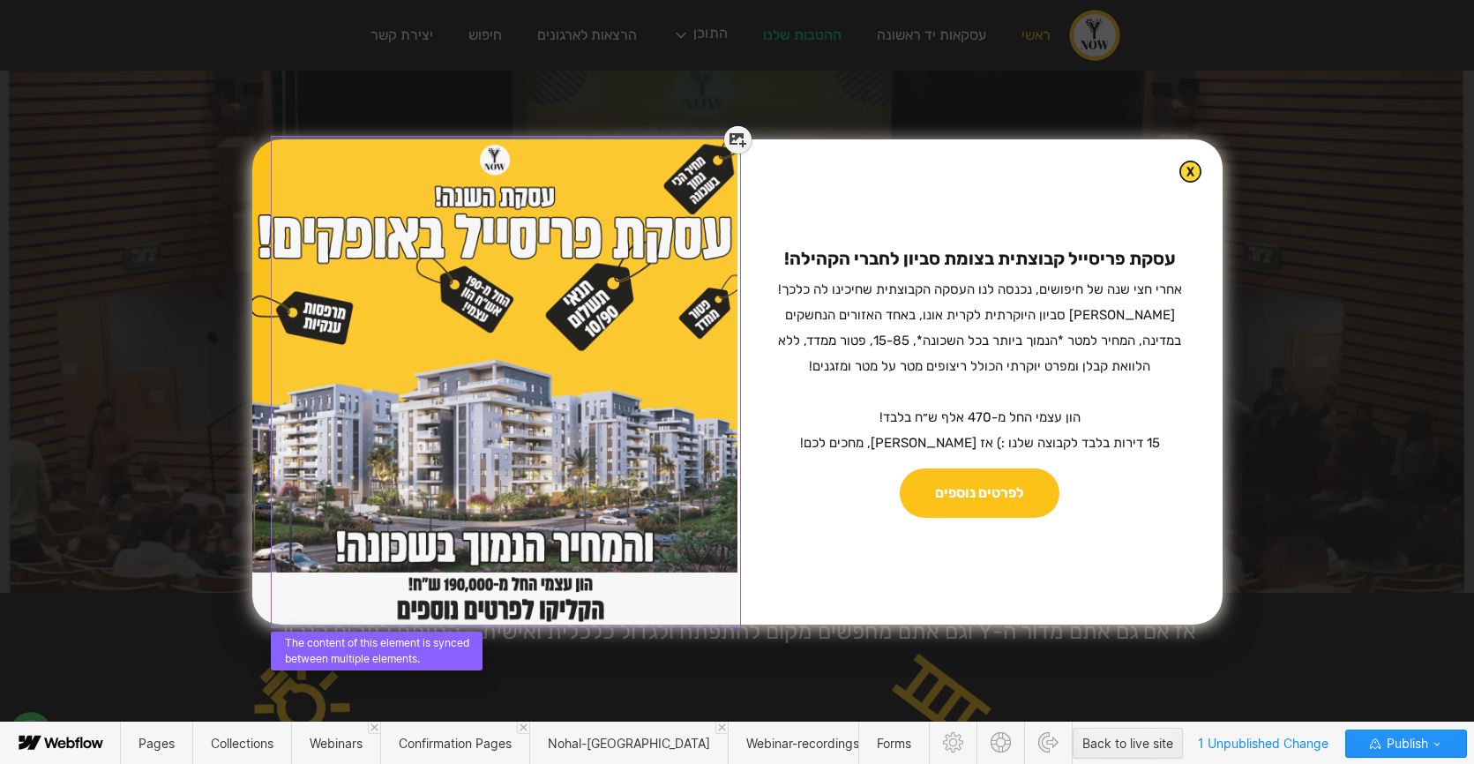
click at [437, 411] on div at bounding box center [505, 373] width 463 height 485
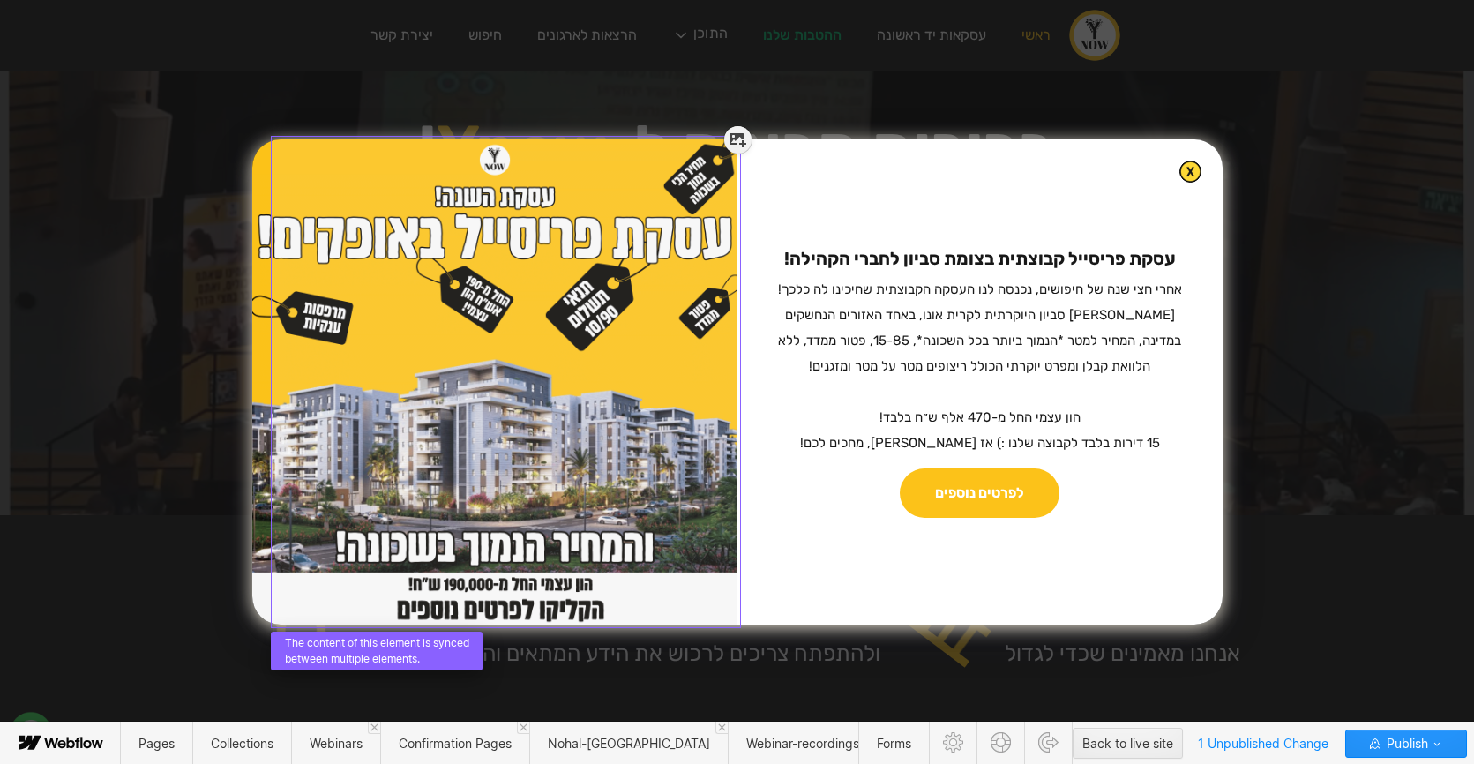
click at [612, 234] on div at bounding box center [505, 373] width 463 height 485
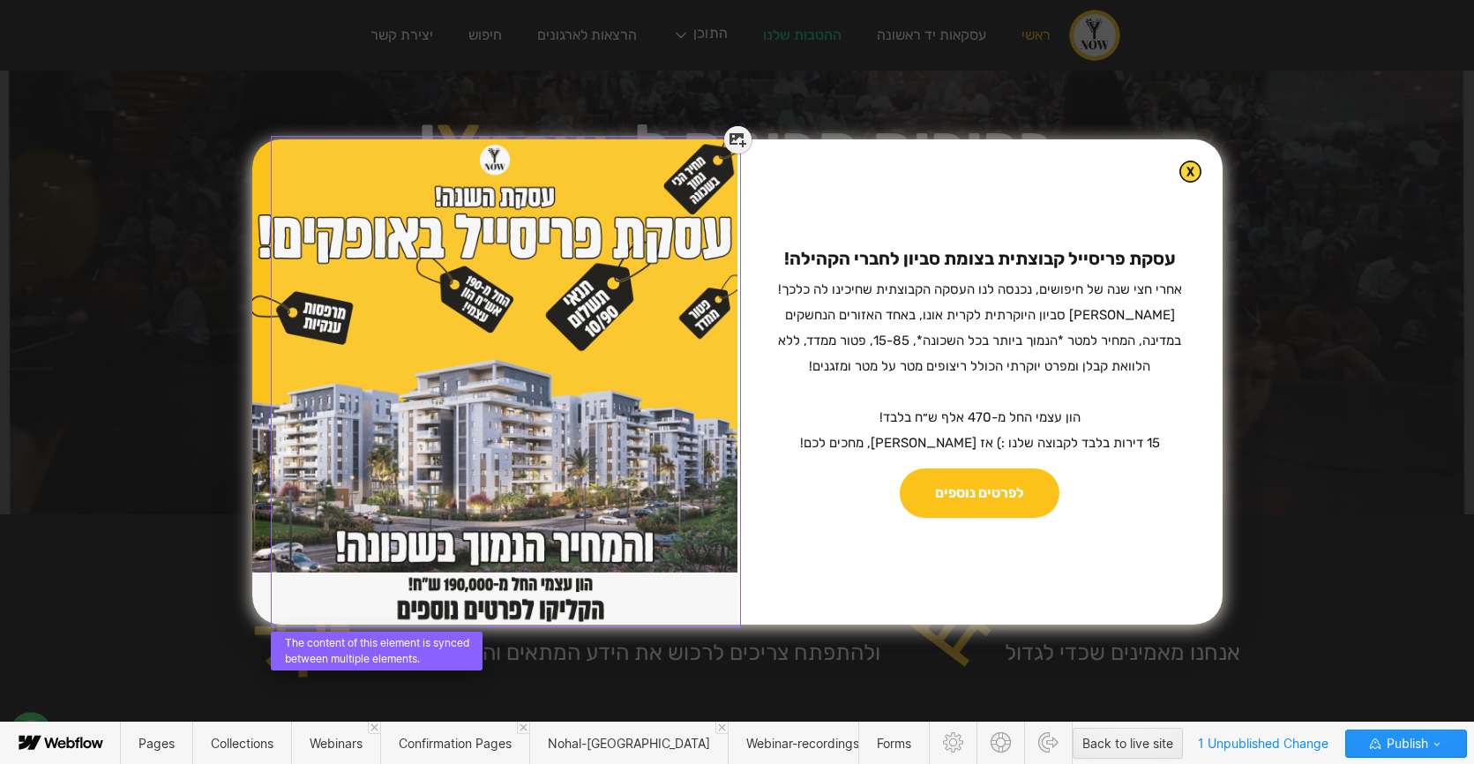
scroll to position [90, 0]
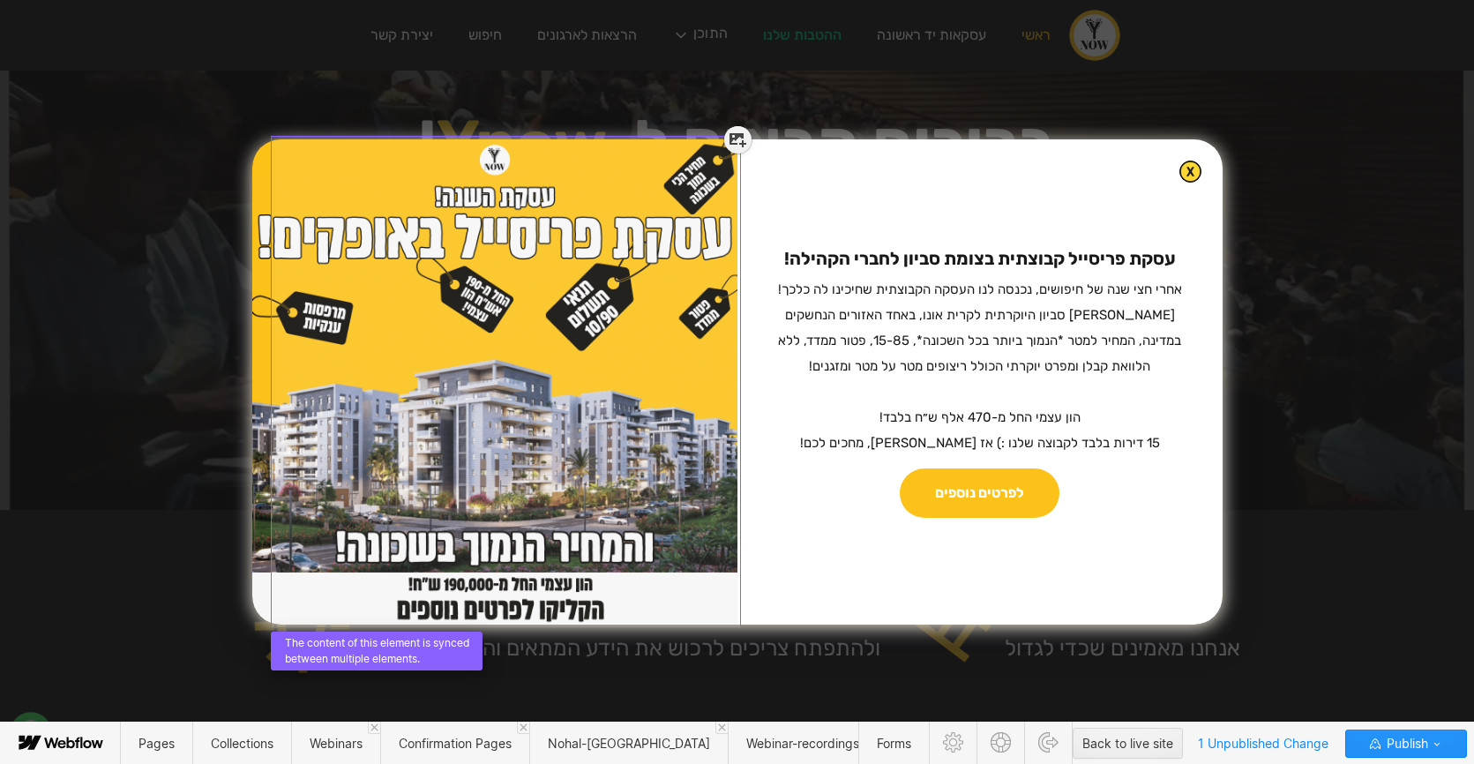
click at [732, 142] on icon at bounding box center [737, 140] width 17 height 14
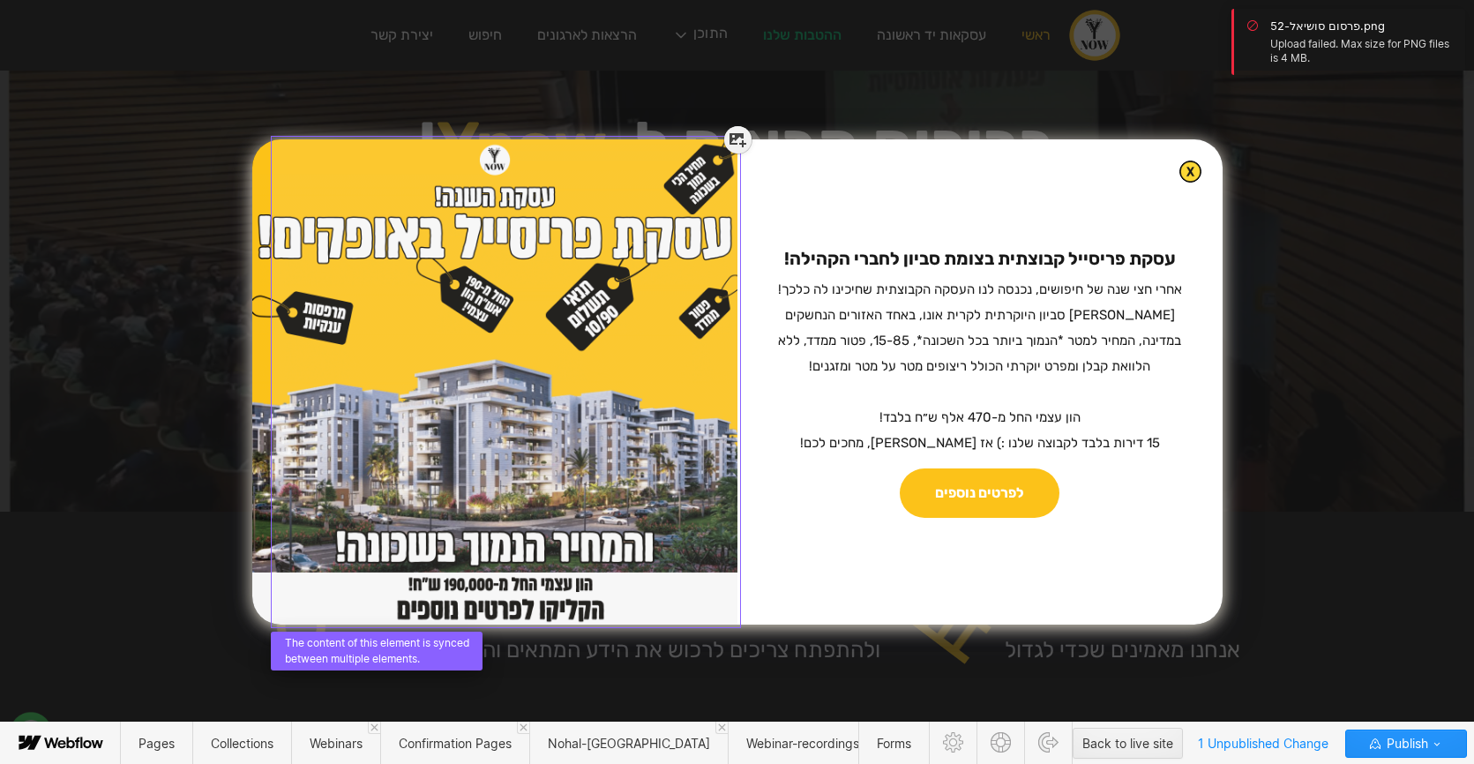
scroll to position [94, 0]
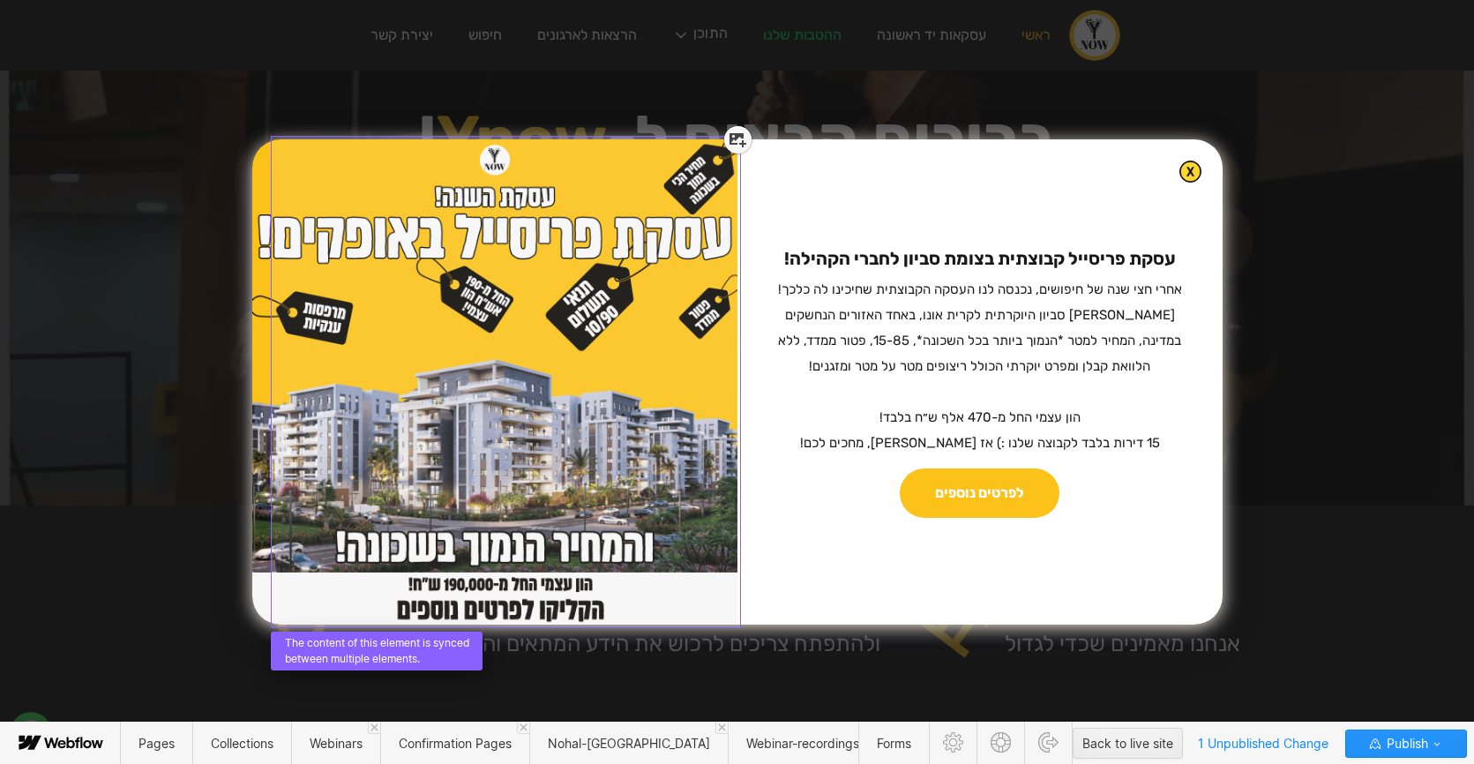
click at [734, 146] on icon at bounding box center [737, 140] width 17 height 14
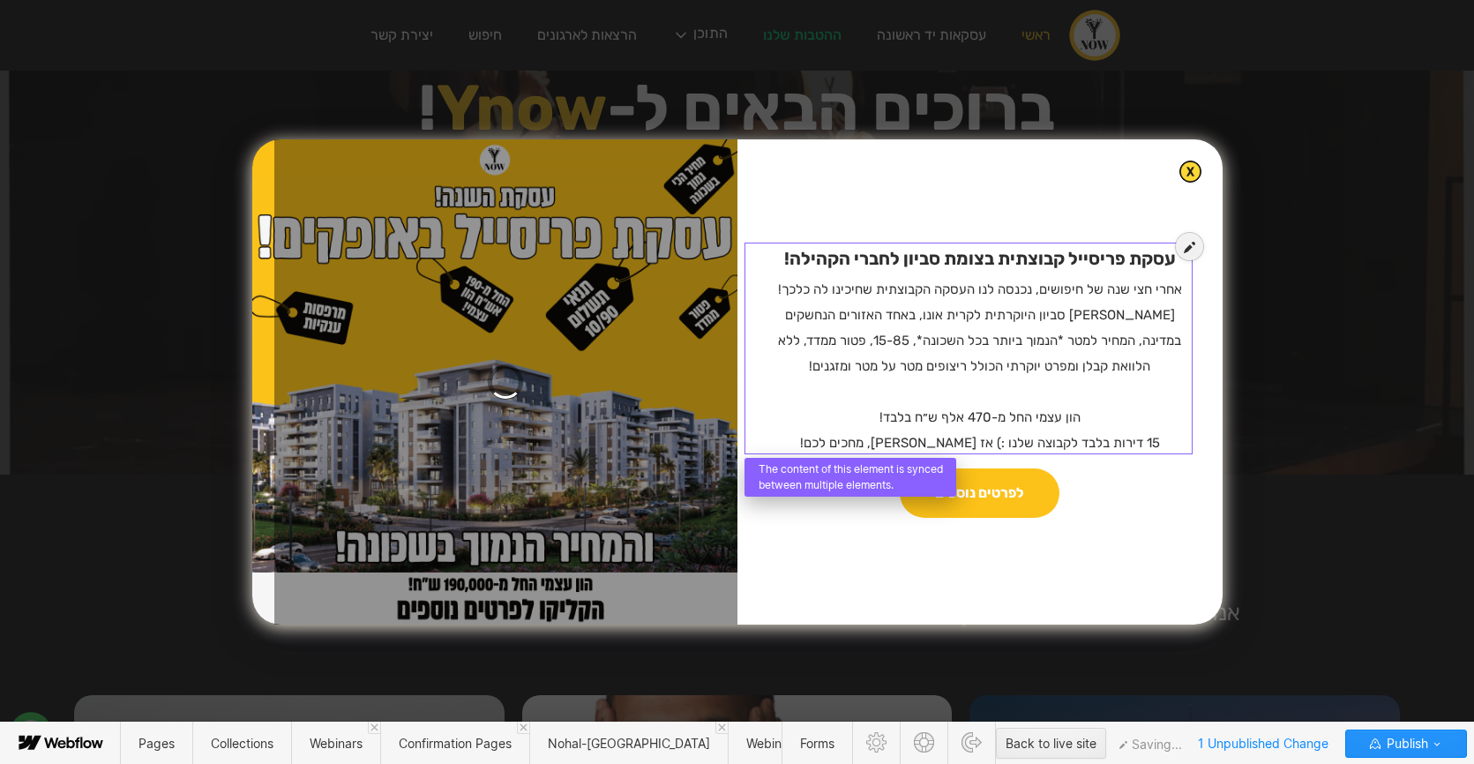
scroll to position [132, 0]
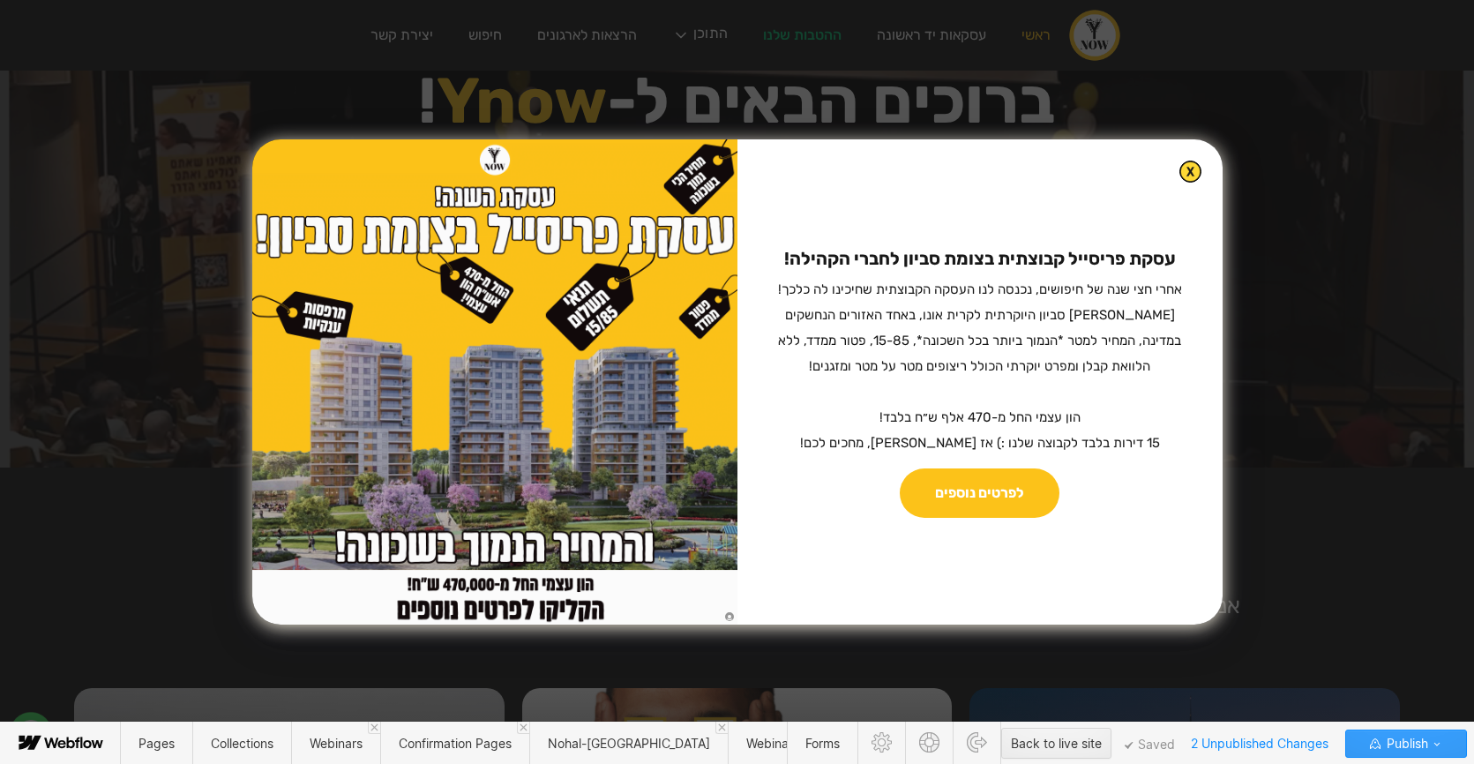
click at [1436, 747] on icon "button" at bounding box center [1437, 743] width 14 height 14
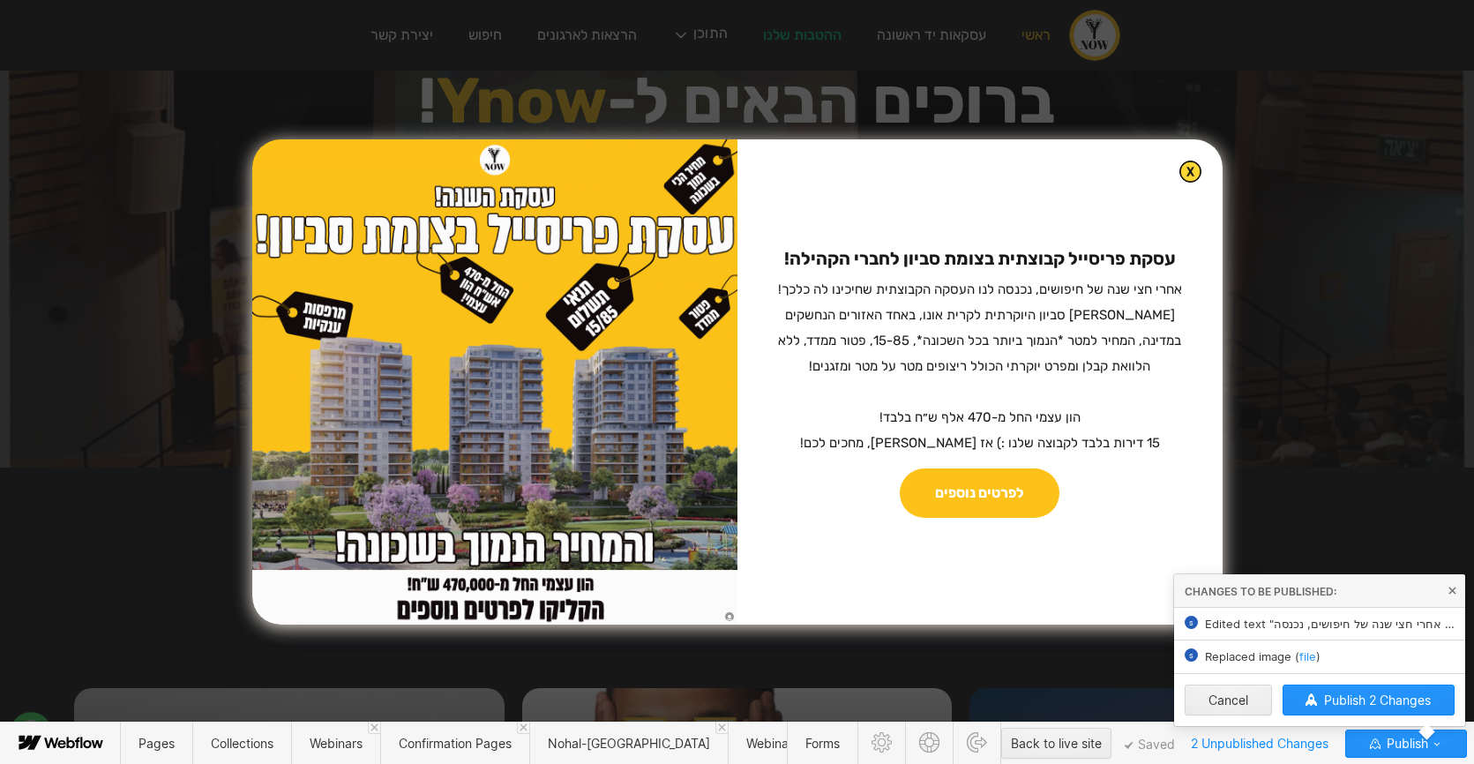
click at [1369, 701] on span "Publish 2 Changes" at bounding box center [1377, 699] width 107 height 15
